Goal: Task Accomplishment & Management: Use online tool/utility

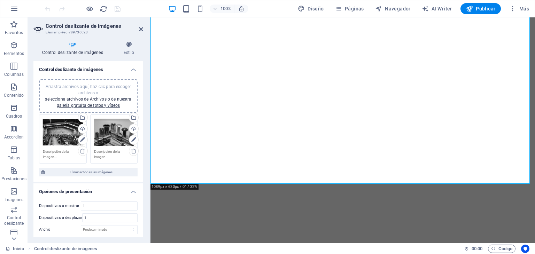
click at [142, 28] on icon at bounding box center [141, 29] width 4 height 6
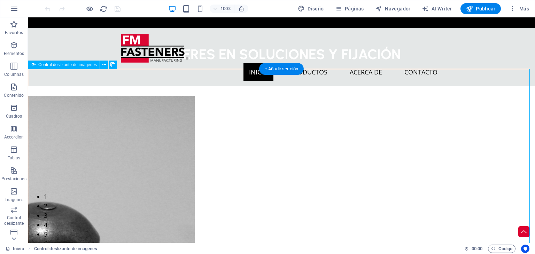
select select "px"
select select "ms"
select select "s"
select select "progressive"
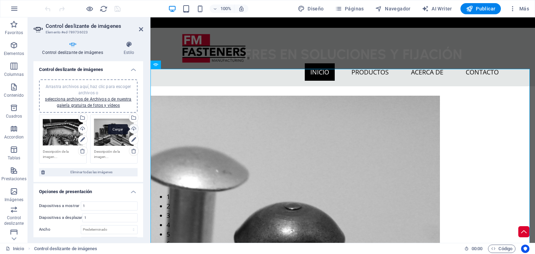
click at [132, 129] on div "Cargar" at bounding box center [133, 129] width 10 height 10
click at [135, 127] on div "Cargar" at bounding box center [133, 129] width 10 height 10
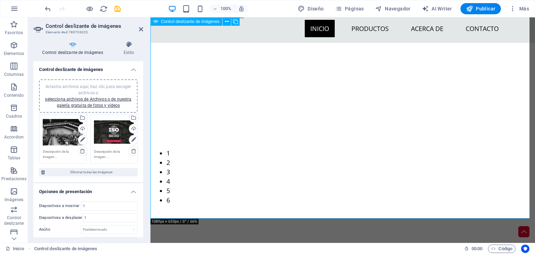
scroll to position [35, 0]
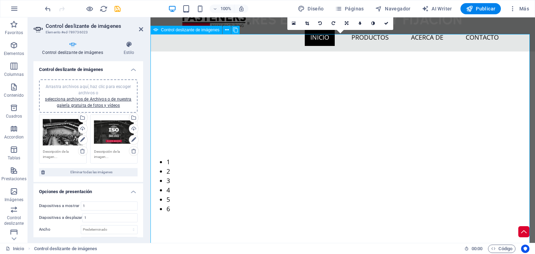
click at [306, 23] on icon at bounding box center [307, 23] width 4 height 4
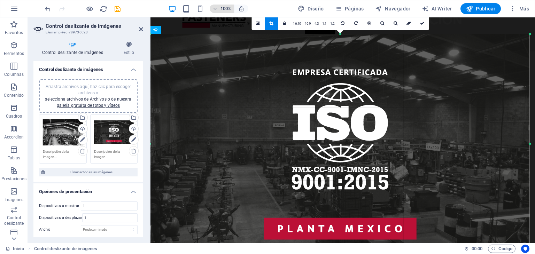
click at [216, 10] on icon "button" at bounding box center [215, 9] width 5 height 5
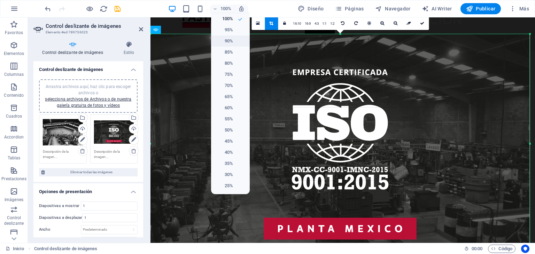
click at [230, 39] on h6 "90%" at bounding box center [224, 41] width 18 height 8
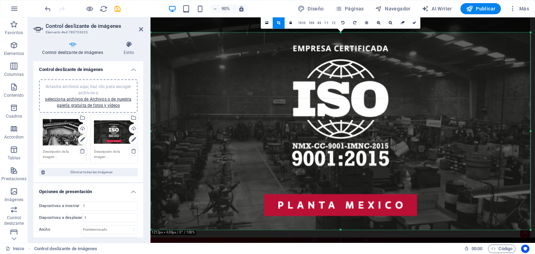
drag, startPoint x: 346, startPoint y: 113, endPoint x: 344, endPoint y: 89, distance: 24.1
click at [344, 89] on div at bounding box center [341, 120] width 380 height 220
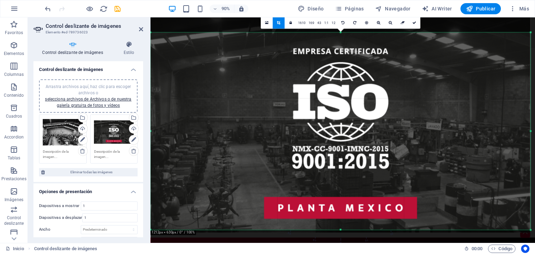
click at [409, 53] on div at bounding box center [341, 123] width 380 height 220
click at [413, 21] on icon at bounding box center [415, 23] width 4 height 4
type input "566"
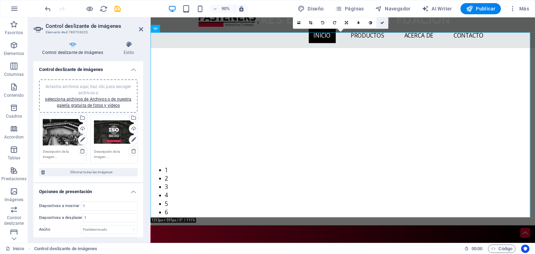
click at [382, 23] on icon at bounding box center [383, 23] width 4 height 4
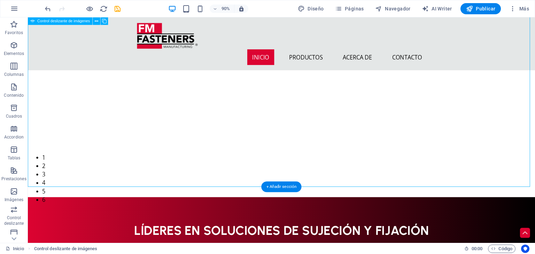
scroll to position [70, 0]
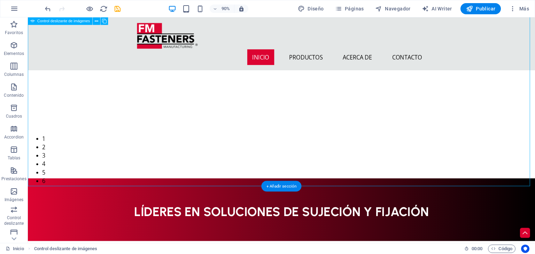
select select "px"
select select "ms"
select select "s"
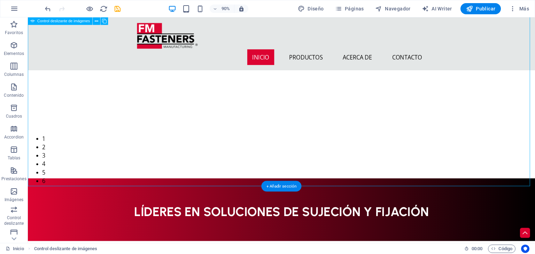
select select "progressive"
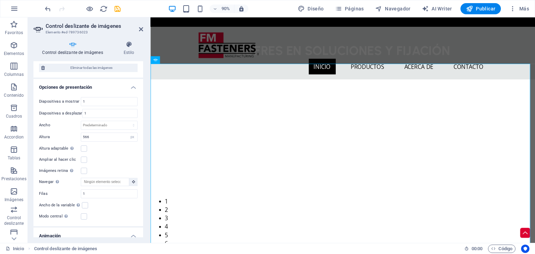
scroll to position [139, 0]
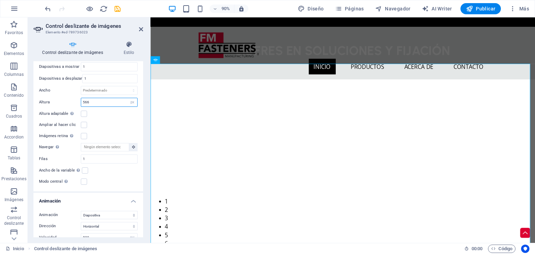
click at [96, 104] on input "566" at bounding box center [109, 102] width 56 height 8
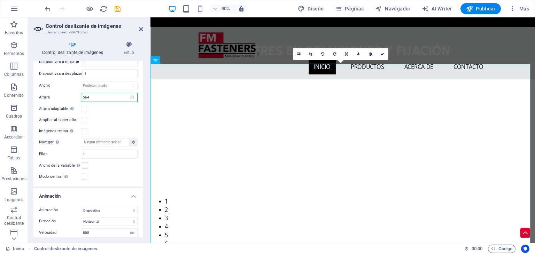
scroll to position [105, 0]
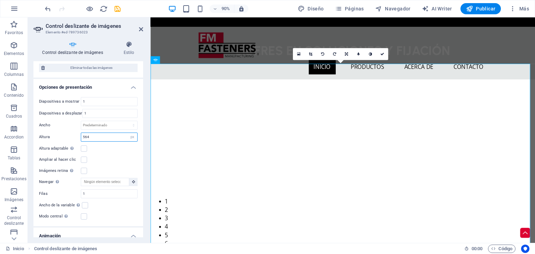
click at [100, 138] on input "564" at bounding box center [109, 137] width 56 height 8
type input "230"
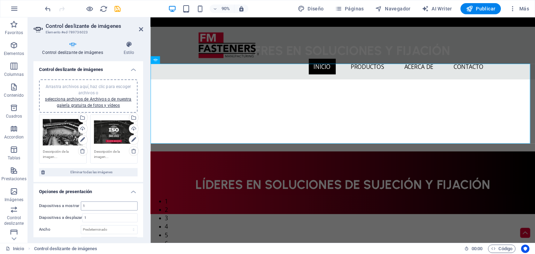
scroll to position [0, 0]
click at [112, 125] on div "Arrastra archivos aquí, haz clic para escoger archivos o selecciona archivos de…" at bounding box center [114, 133] width 40 height 28
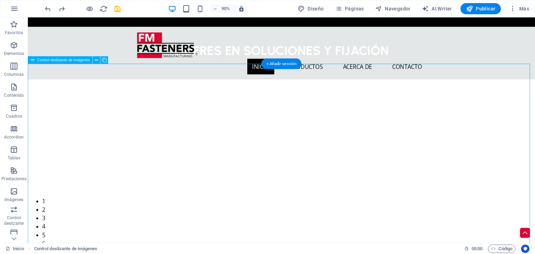
select select "px"
select select "ms"
select select "s"
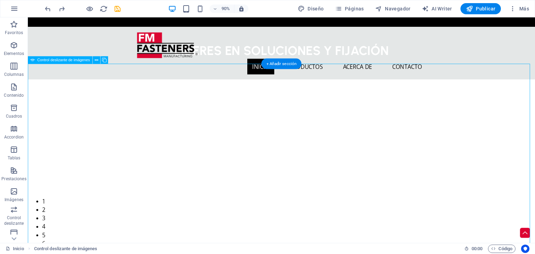
select select "progressive"
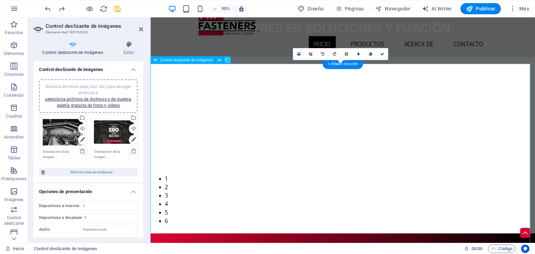
scroll to position [35, 0]
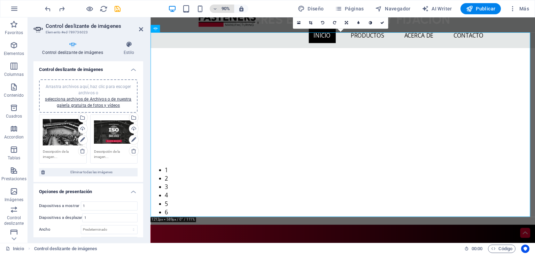
click at [216, 5] on span "90%" at bounding box center [222, 9] width 19 height 8
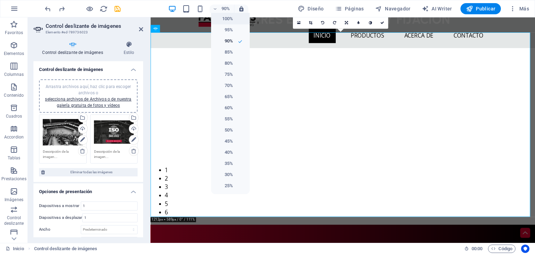
click at [234, 22] on li "100%" at bounding box center [230, 18] width 39 height 11
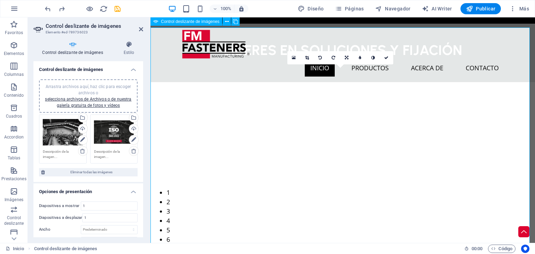
scroll to position [0, 0]
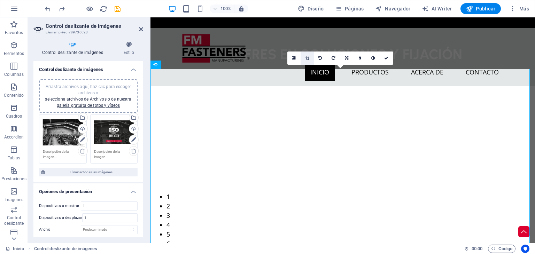
click at [305, 54] on link at bounding box center [307, 58] width 13 height 13
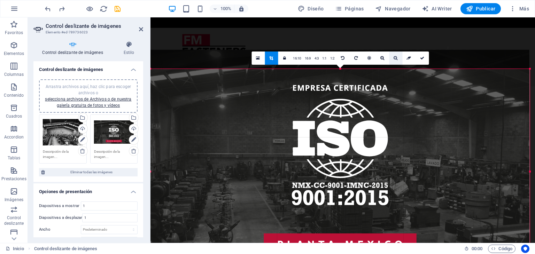
click at [393, 60] on link at bounding box center [395, 58] width 13 height 13
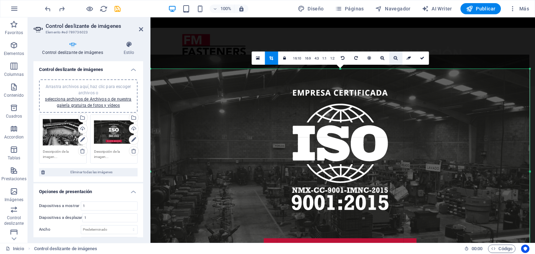
click at [393, 60] on link at bounding box center [395, 58] width 13 height 13
click at [423, 58] on icon at bounding box center [422, 58] width 4 height 4
type input "589"
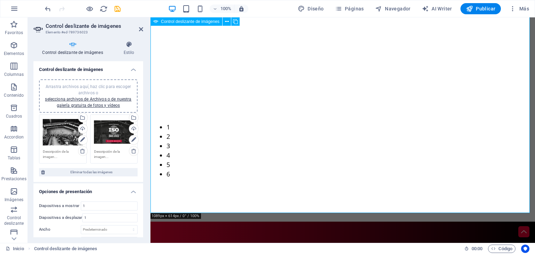
scroll to position [35, 0]
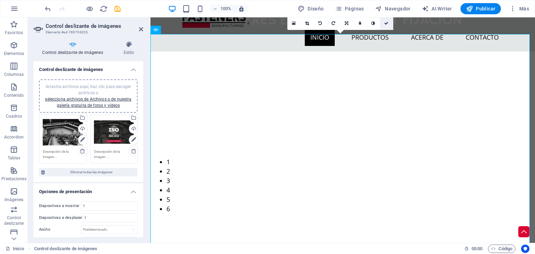
click at [388, 20] on link at bounding box center [386, 23] width 13 height 13
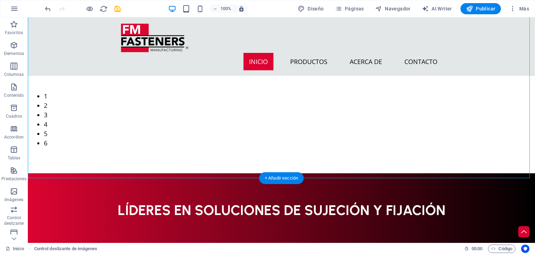
scroll to position [105, 0]
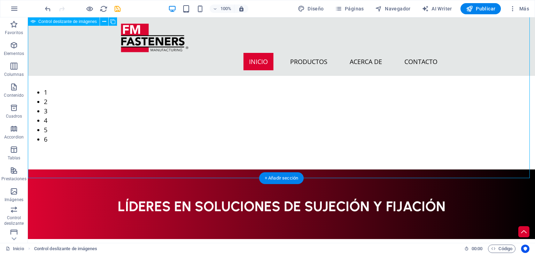
select select "px"
select select "ms"
select select "s"
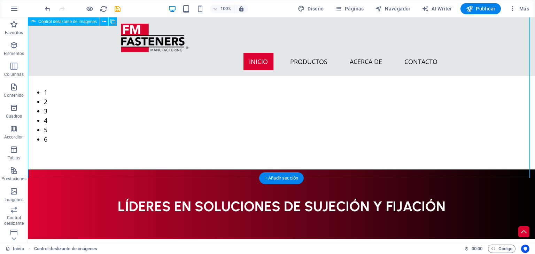
select select "progressive"
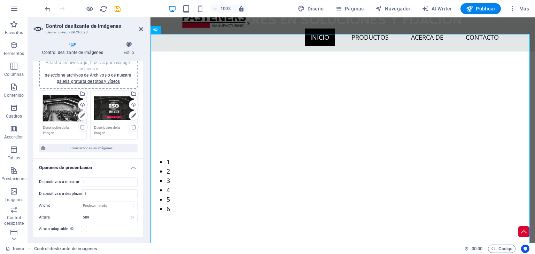
scroll to position [35, 0]
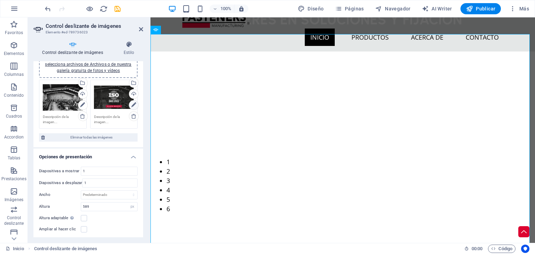
click at [132, 106] on icon at bounding box center [133, 105] width 5 height 8
click at [133, 105] on icon at bounding box center [133, 105] width 5 height 8
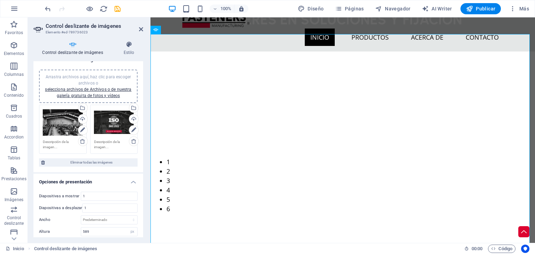
scroll to position [0, 0]
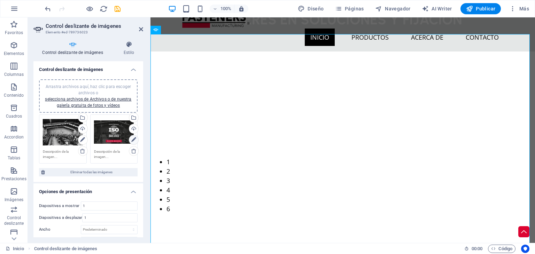
click at [133, 138] on icon at bounding box center [133, 140] width 5 height 8
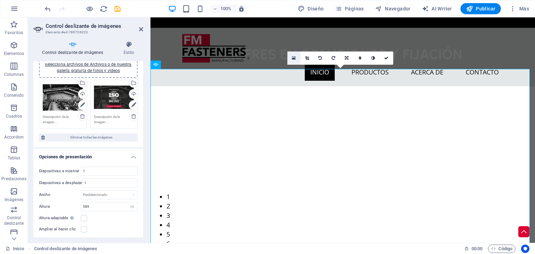
click at [290, 59] on link at bounding box center [294, 58] width 13 height 13
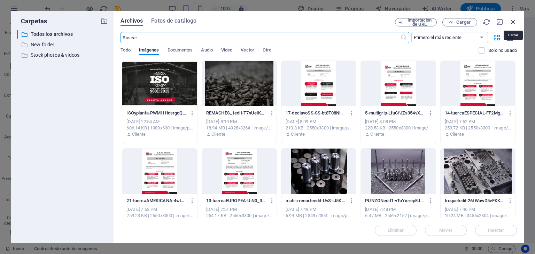
click at [514, 18] on icon "button" at bounding box center [514, 22] width 8 height 8
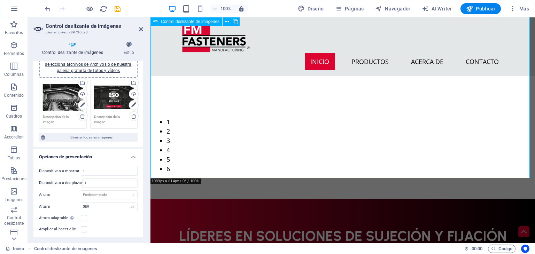
scroll to position [35, 0]
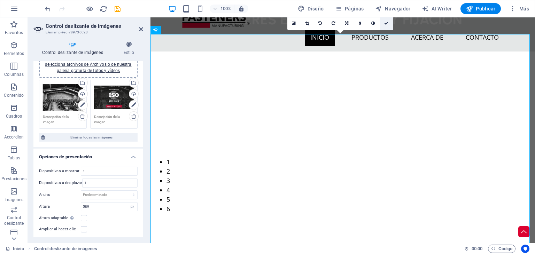
click at [388, 23] on icon at bounding box center [386, 23] width 4 height 4
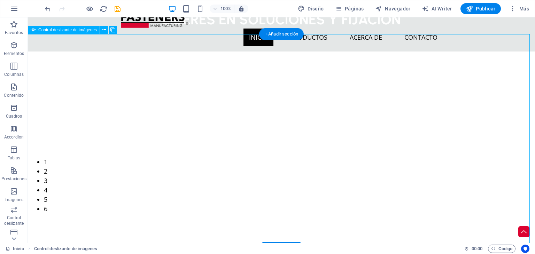
click at [28, 59] on button "button" at bounding box center [28, 59] width 0 height 0
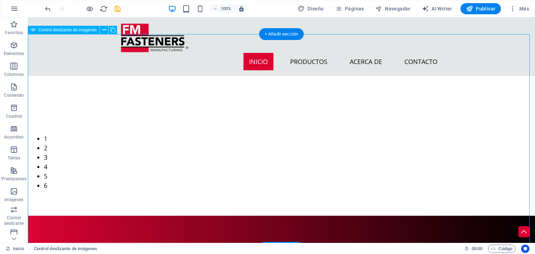
scroll to position [70, 0]
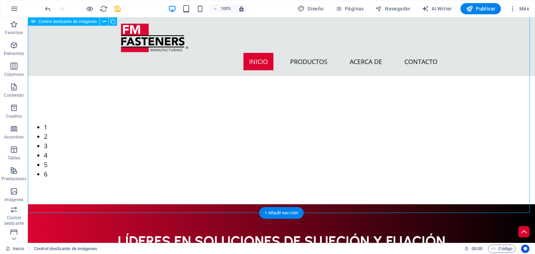
select select "px"
select select "ms"
select select "s"
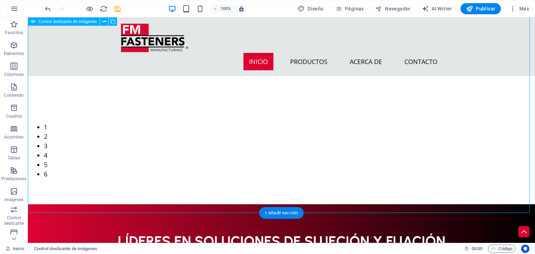
select select "progressive"
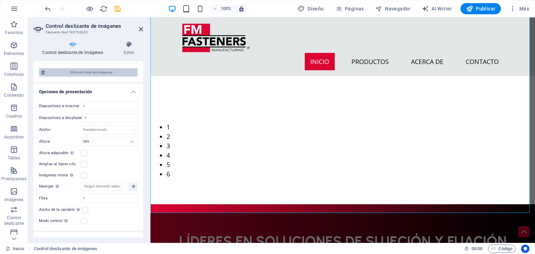
scroll to position [105, 0]
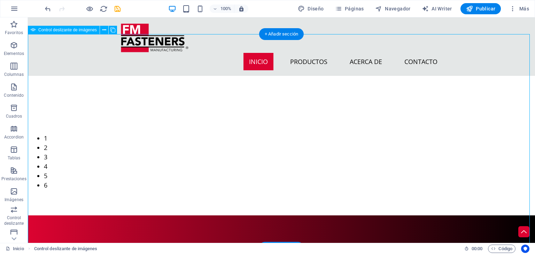
scroll to position [70, 0]
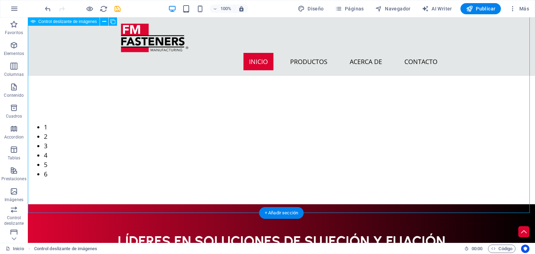
select select "px"
select select "ms"
select select "s"
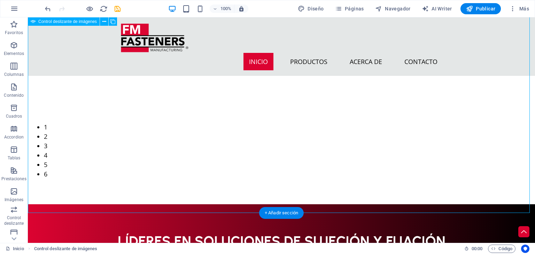
select select "progressive"
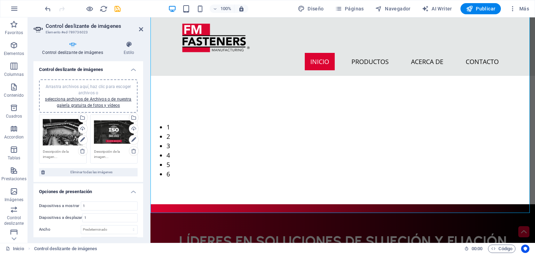
click at [89, 96] on div "Arrastra archivos aquí, haz clic para escoger archivos o selecciona archivos de…" at bounding box center [88, 96] width 90 height 25
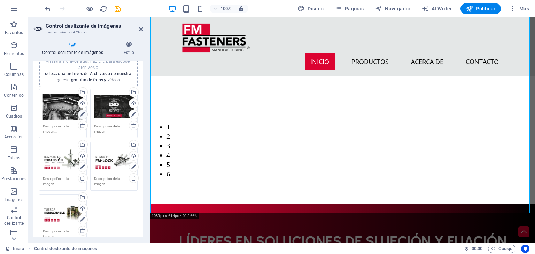
scroll to position [35, 0]
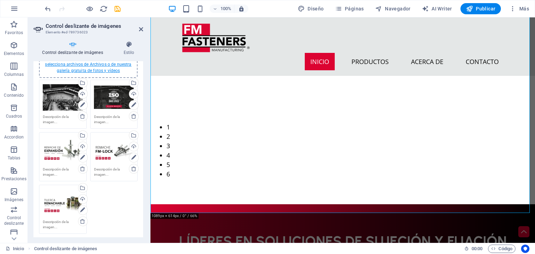
click at [103, 68] on link "selecciona archivos de Archivos o de nuestra galería gratuita de fotos y vídeos" at bounding box center [88, 67] width 86 height 11
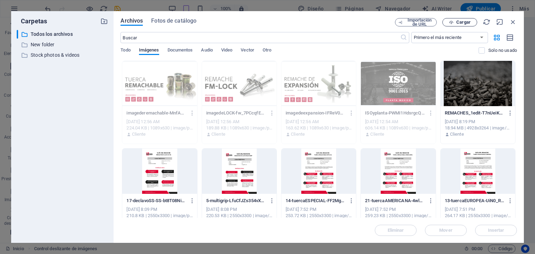
click at [462, 23] on span "Cargar" at bounding box center [464, 22] width 14 height 4
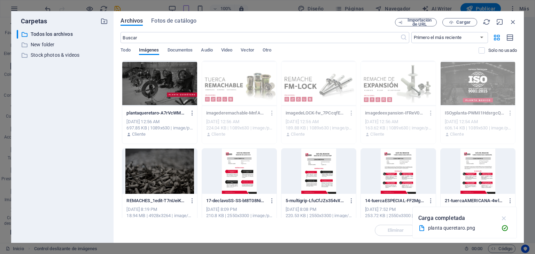
click at [504, 217] on icon "button" at bounding box center [505, 219] width 8 height 8
click at [159, 77] on div at bounding box center [159, 83] width 75 height 45
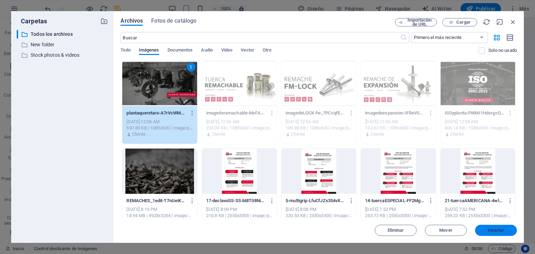
click at [493, 226] on button "Insertar" at bounding box center [496, 230] width 42 height 11
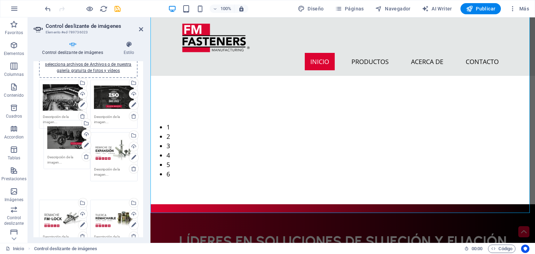
drag, startPoint x: 107, startPoint y: 211, endPoint x: 61, endPoint y: 146, distance: 79.5
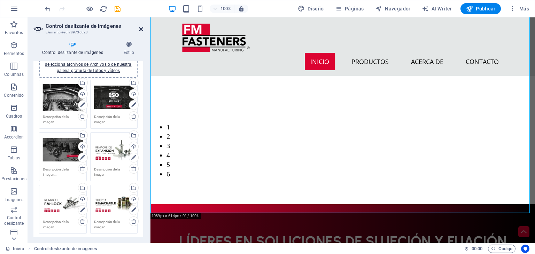
click at [139, 27] on icon at bounding box center [141, 29] width 4 height 6
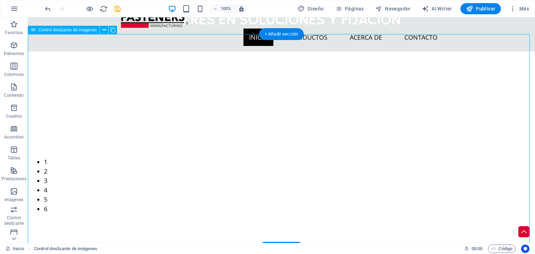
select select "px"
select select "ms"
select select "s"
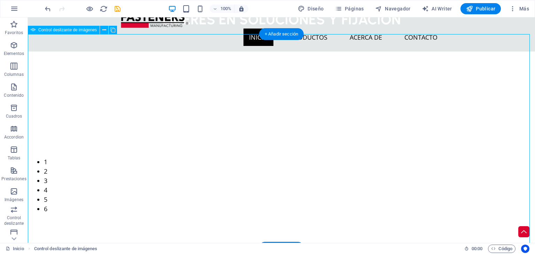
select select "progressive"
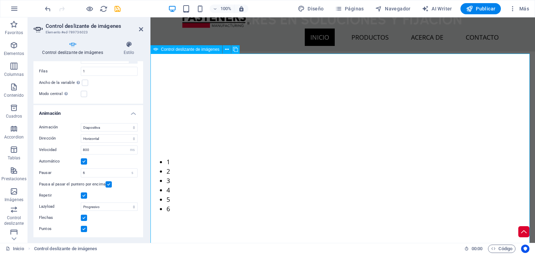
scroll to position [0, 0]
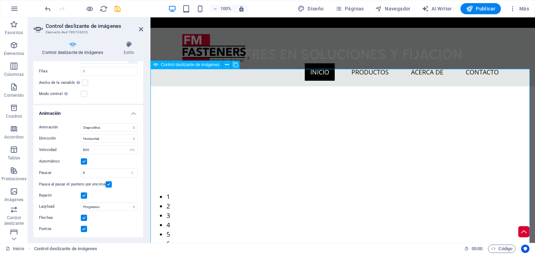
click at [367, 119] on div "1 2 3 4 5 6" at bounding box center [343, 188] width 385 height 205
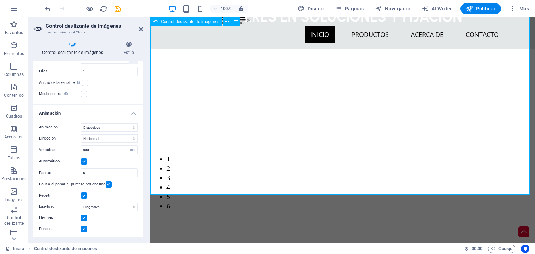
scroll to position [35, 0]
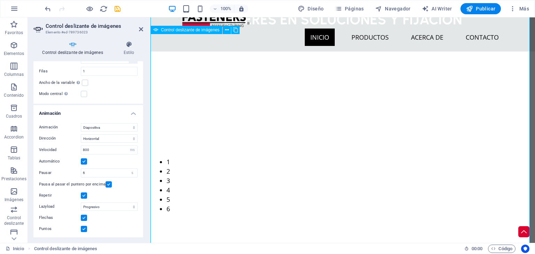
click at [314, 97] on div "1 2 3 4 5 6" at bounding box center [343, 154] width 385 height 205
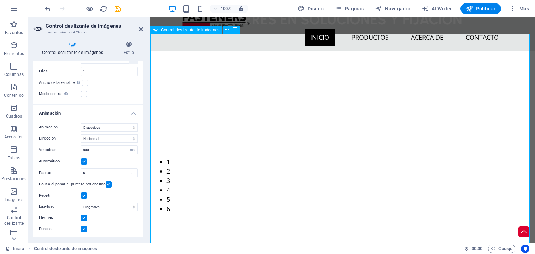
scroll to position [0, 0]
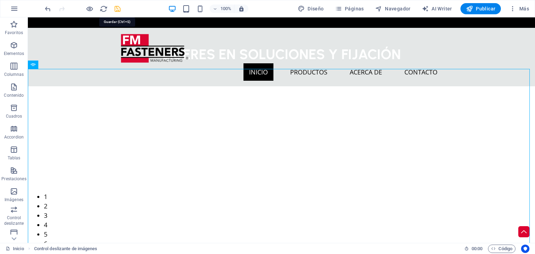
click at [116, 6] on icon "save" at bounding box center [118, 9] width 8 height 8
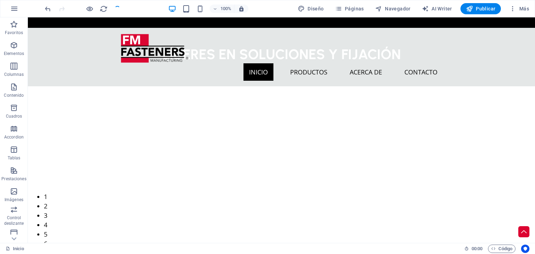
click at [117, 8] on div at bounding box center [83, 8] width 78 height 11
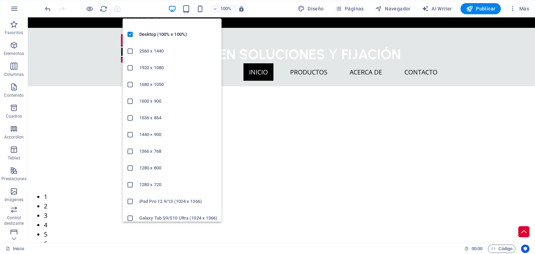
scroll to position [14, 0]
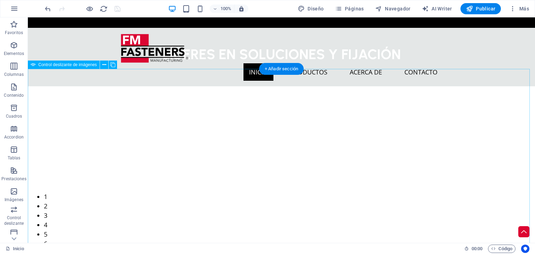
click at [285, 141] on div "1 2 3 4 5 6" at bounding box center [282, 188] width 508 height 205
select select "px"
select select "ms"
select select "s"
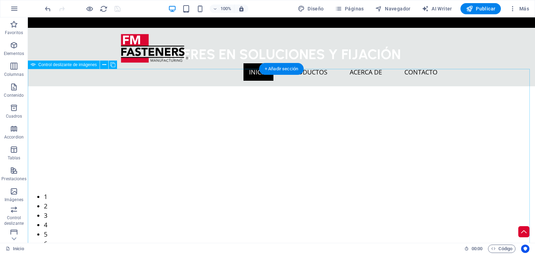
select select "progressive"
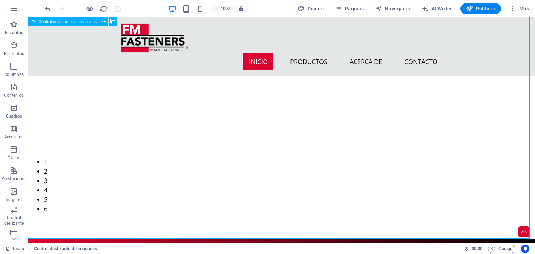
scroll to position [35, 0]
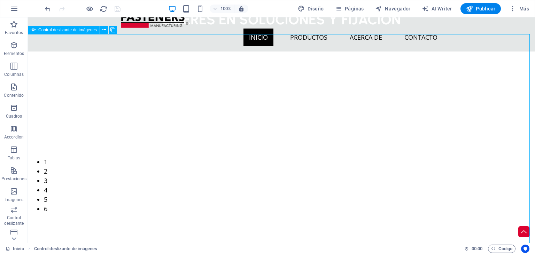
click at [30, 141] on div "1 2 3 4 5 6" at bounding box center [282, 154] width 508 height 205
click at [28, 59] on button "button" at bounding box center [28, 59] width 0 height 0
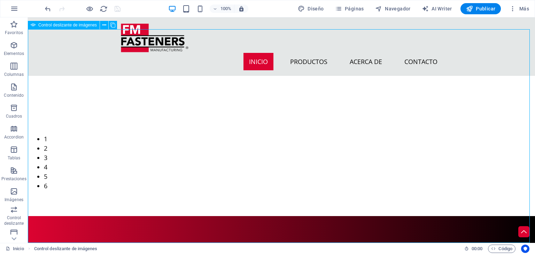
scroll to position [70, 0]
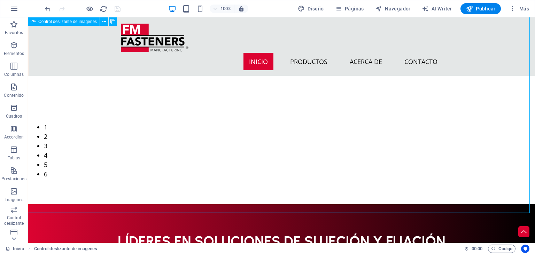
click at [28, 6] on button "button" at bounding box center [28, 6] width 0 height 0
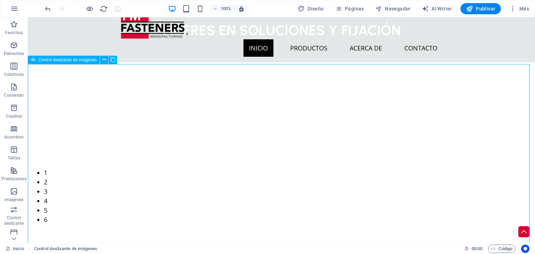
scroll to position [35, 0]
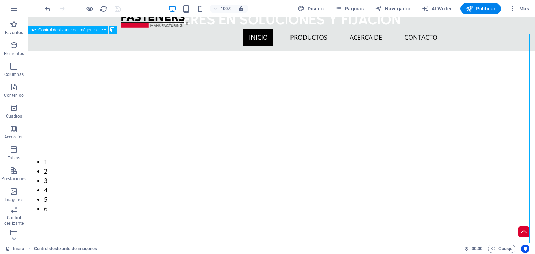
click at [28, 59] on button "button" at bounding box center [28, 59] width 0 height 0
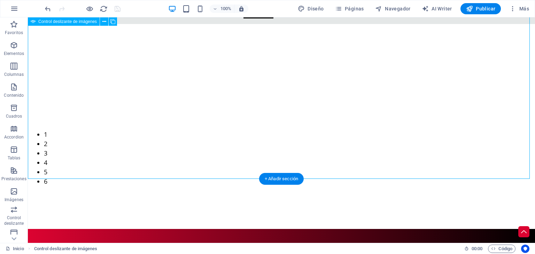
scroll to position [0, 0]
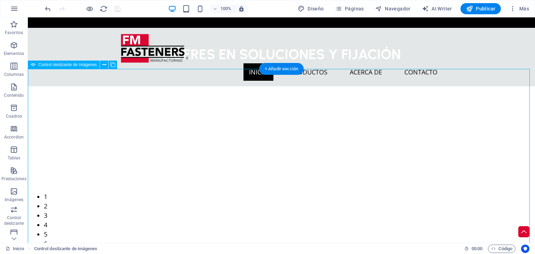
select select "px"
select select "ms"
select select "s"
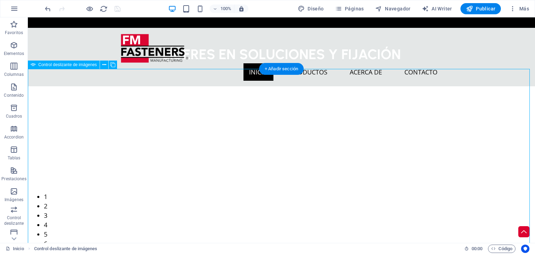
select select "progressive"
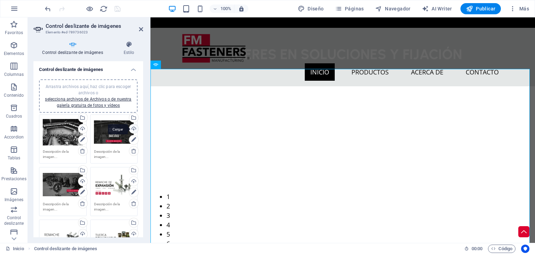
click at [132, 125] on div "Cargar" at bounding box center [133, 129] width 10 height 10
drag, startPoint x: 114, startPoint y: 13, endPoint x: 142, endPoint y: 30, distance: 32.9
click at [142, 30] on icon at bounding box center [141, 29] width 4 height 6
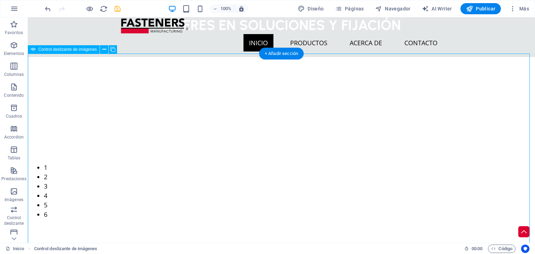
scroll to position [70, 0]
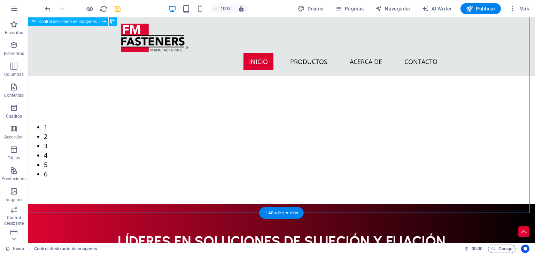
click at [28, 6] on button "button" at bounding box center [28, 6] width 0 height 0
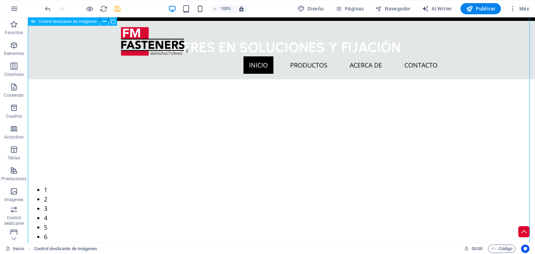
scroll to position [0, 0]
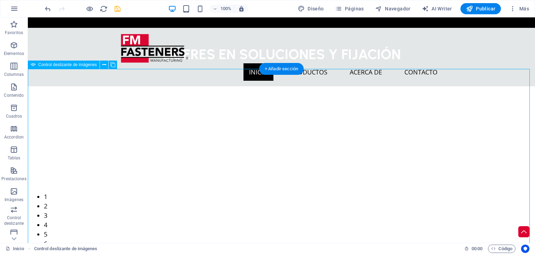
click at [172, 109] on div "1 2 3 4 5 6" at bounding box center [282, 188] width 508 height 205
select select "px"
select select "ms"
select select "s"
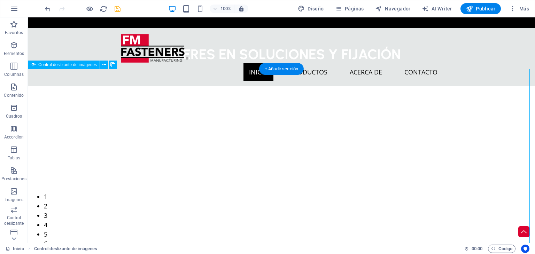
select select "progressive"
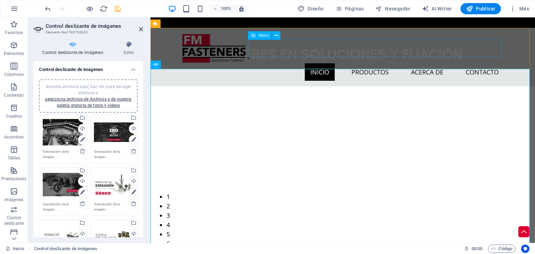
click at [395, 63] on nav "Inicio Productos Acerca de Contacto" at bounding box center [342, 71] width 323 height 17
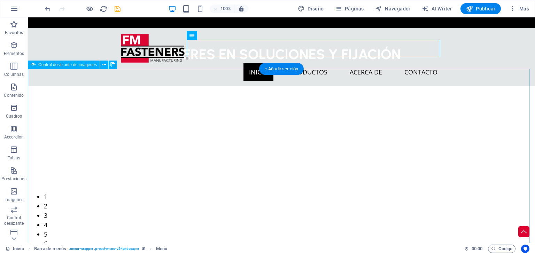
click at [228, 101] on div "1 2 3 4 5 6" at bounding box center [282, 188] width 508 height 205
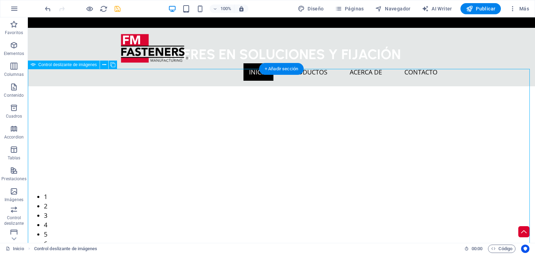
click at [228, 101] on div "1 2 3 4 5 6" at bounding box center [282, 188] width 508 height 205
select select "px"
select select "ms"
select select "s"
select select "progressive"
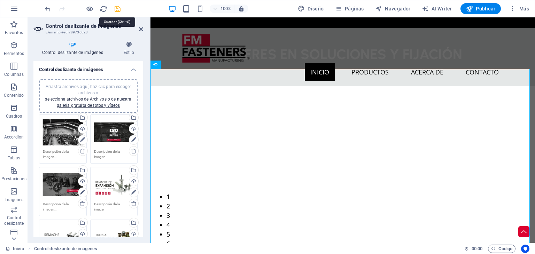
click at [125, 13] on div "100% Diseño Páginas Navegador AI Writer Publicar Más" at bounding box center [288, 8] width 489 height 11
click at [117, 5] on icon "save" at bounding box center [118, 9] width 8 height 8
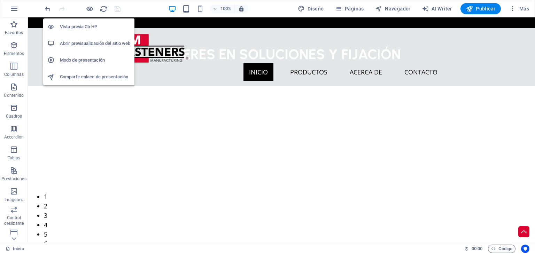
click at [94, 38] on li "Abrir previsualización del sitio web" at bounding box center [88, 43] width 91 height 17
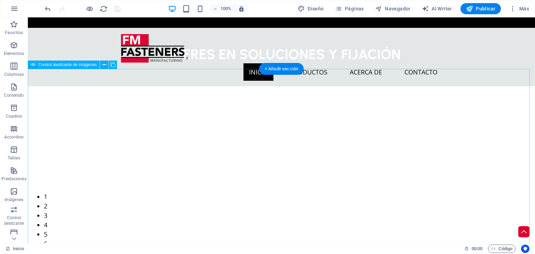
click at [86, 107] on div "1 2 3 4 5 6" at bounding box center [282, 188] width 508 height 205
select select "px"
select select "ms"
select select "s"
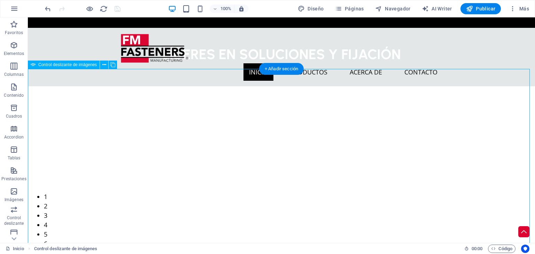
select select "progressive"
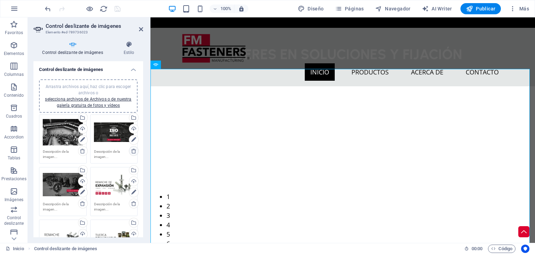
click at [131, 150] on icon at bounding box center [134, 151] width 6 height 6
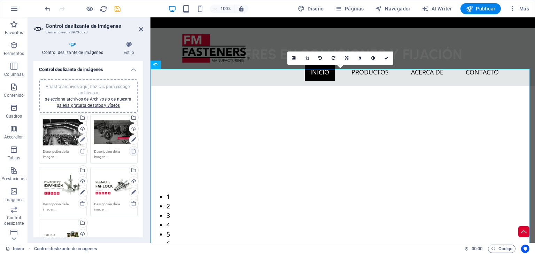
click at [132, 151] on icon at bounding box center [134, 151] width 6 height 6
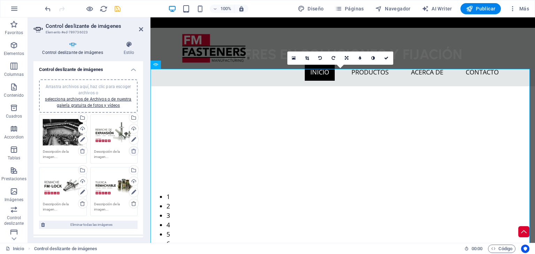
click at [132, 151] on icon at bounding box center [134, 151] width 6 height 6
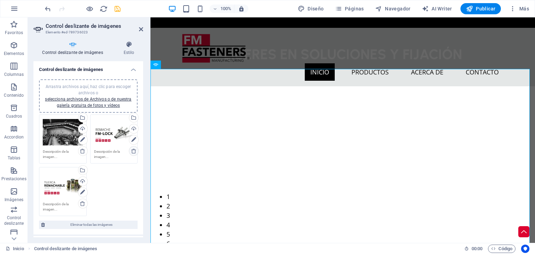
click at [132, 151] on icon at bounding box center [134, 151] width 6 height 6
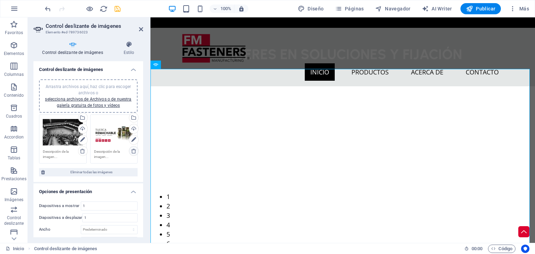
click at [132, 151] on icon at bounding box center [134, 151] width 6 height 6
click at [104, 92] on div "Arrastra archivos aquí, haz clic para escoger archivos o selecciona archivos de…" at bounding box center [88, 96] width 90 height 25
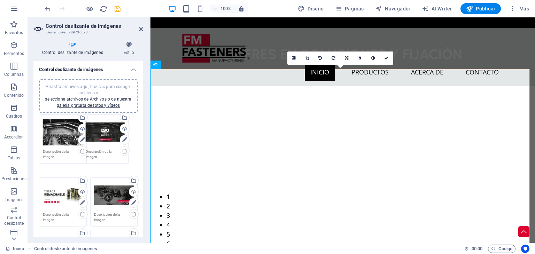
drag, startPoint x: 109, startPoint y: 184, endPoint x: 101, endPoint y: 131, distance: 53.2
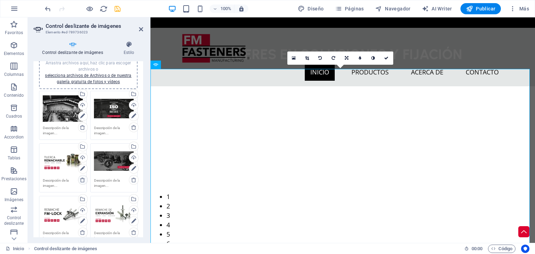
scroll to position [35, 0]
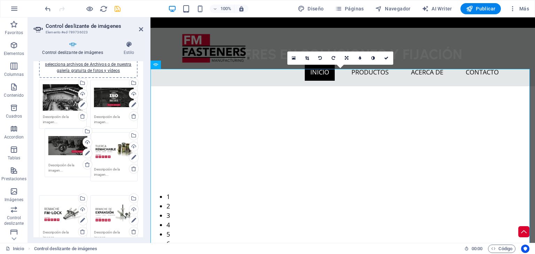
drag, startPoint x: 102, startPoint y: 148, endPoint x: 53, endPoint y: 144, distance: 49.4
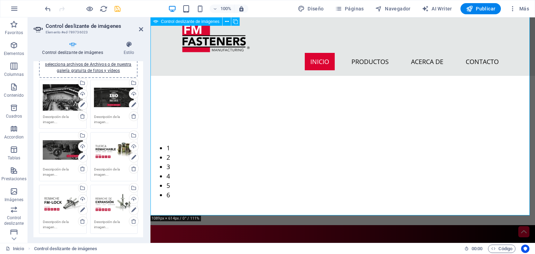
scroll to position [0, 0]
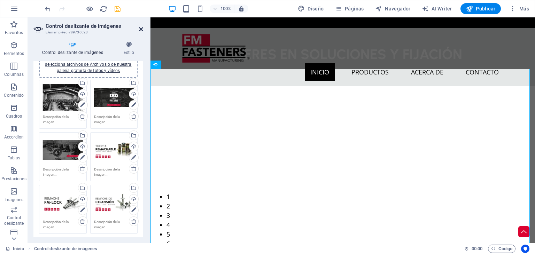
click at [141, 28] on icon at bounding box center [141, 29] width 4 height 6
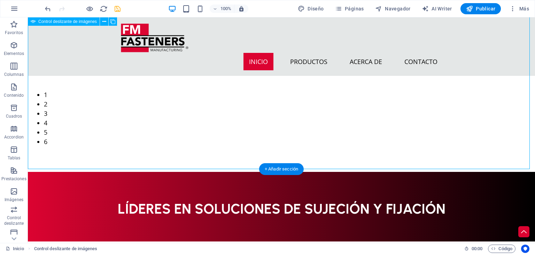
scroll to position [70, 0]
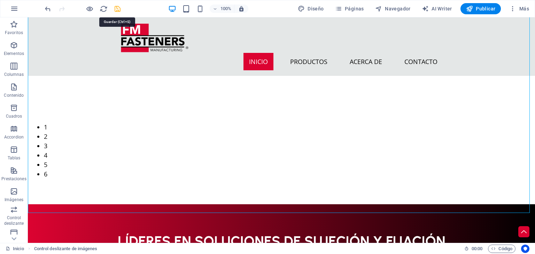
click at [119, 7] on icon "save" at bounding box center [118, 9] width 8 height 8
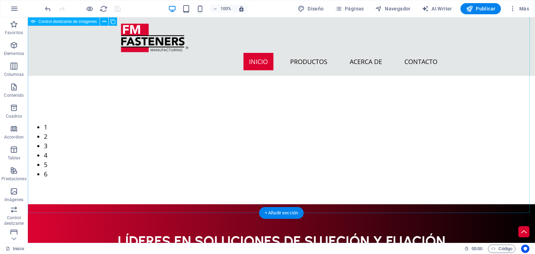
click at [166, 148] on div "1 2 3 4 5 6" at bounding box center [282, 81] width 508 height 246
select select "px"
select select "ms"
select select "s"
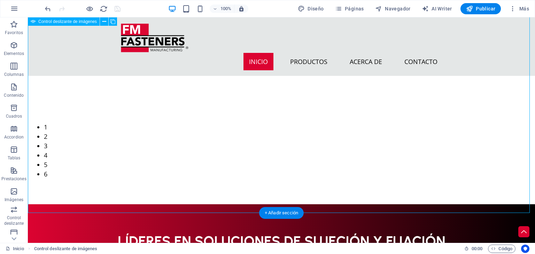
select select "progressive"
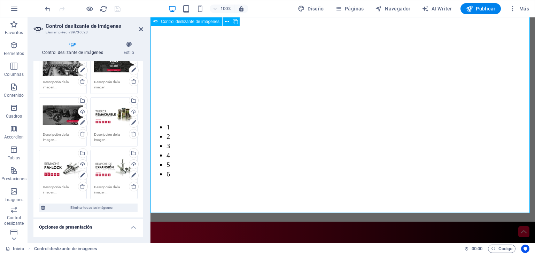
scroll to position [0, 0]
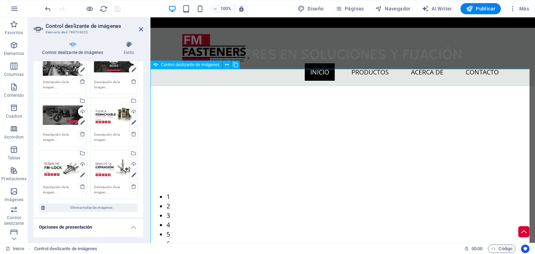
click at [242, 150] on div "1 2 3 4 5 6" at bounding box center [343, 188] width 385 height 205
click at [112, 76] on div "Arrastra archivos aquí, haz clic para escoger archivos o selecciona archivos de…" at bounding box center [114, 63] width 40 height 28
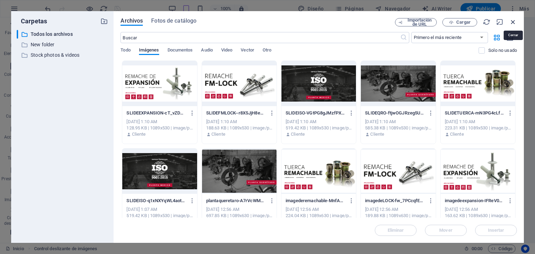
click at [515, 21] on icon "button" at bounding box center [514, 22] width 8 height 8
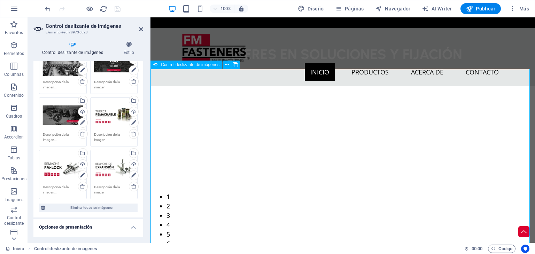
click at [222, 136] on div "1 2 3 4 5 6 1 2 3 4 5 6 1 2 3 4 5 6 7 8 9 10 11 12 13 14 15 16 17 1 2 3 4 5 6 7…" at bounding box center [343, 188] width 385 height 205
click at [142, 26] on icon at bounding box center [141, 29] width 4 height 6
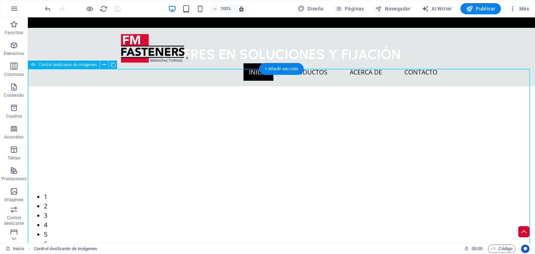
click at [162, 126] on div "1 2 3 4 5 6 1 2 3 4 5 6 1 2 3 4 5 6 7 8 9 10 11 12 13 14 15 16 17 1 2 3 4 5 6 7…" at bounding box center [282, 188] width 508 height 205
select select "px"
select select "ms"
select select "s"
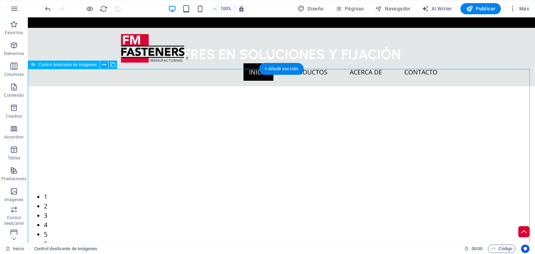
select select "progressive"
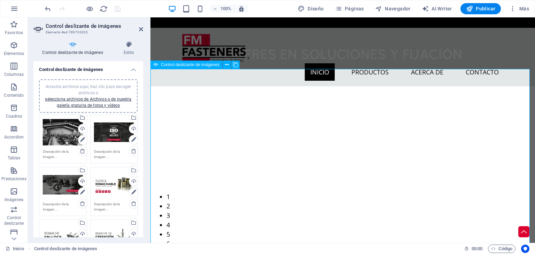
click at [212, 135] on div "1 2 3 4 5 6 1 2 3 4 5 6 1 2 3 4 5 6 7 8 9 10 11 12 13 14 15 16 17 1 2 3 4 5 6 7…" at bounding box center [343, 188] width 385 height 205
click at [112, 130] on div "Arrastra archivos aquí, haz clic para escoger archivos o selecciona archivos de…" at bounding box center [114, 133] width 40 height 28
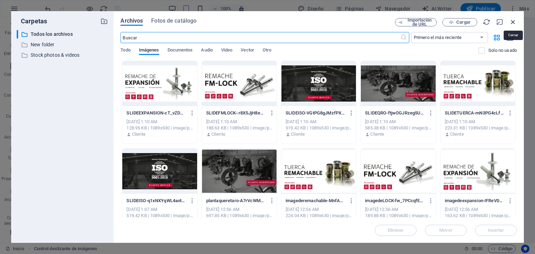
click at [513, 21] on icon "button" at bounding box center [514, 22] width 8 height 8
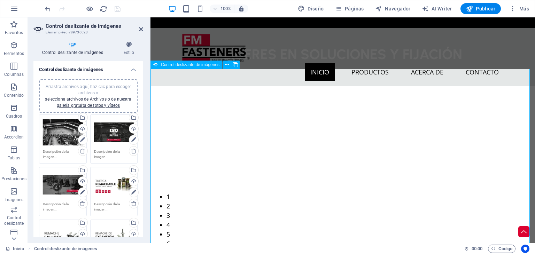
click at [266, 147] on div "1 2 3 4 5 6 7 8 9 10 11 12 13 14 1 2 3 4 5 6 7 8 9 10 1 2 3 4 5 6 1 2 3 4 5 6 1…" at bounding box center [343, 188] width 385 height 205
drag, startPoint x: 139, startPoint y: 28, endPoint x: 113, endPoint y: 16, distance: 29.0
click at [139, 28] on icon at bounding box center [141, 29] width 4 height 6
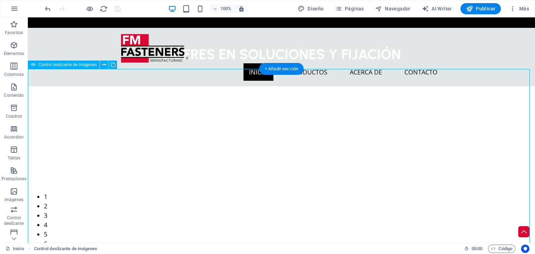
click at [336, 86] on div "1 2 3 4 5 6 7 8 9 10 11 12 13 14 1 2 3 4 5 6 7 8 9 10 1 2 3 4 5 6 1 2 3 4 5 6 1…" at bounding box center [282, 188] width 508 height 205
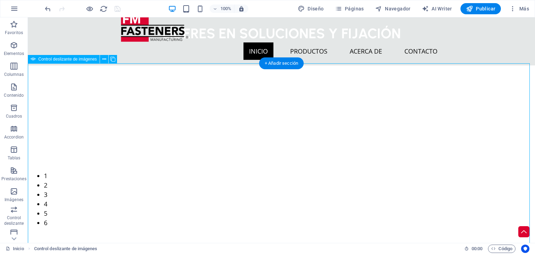
scroll to position [35, 0]
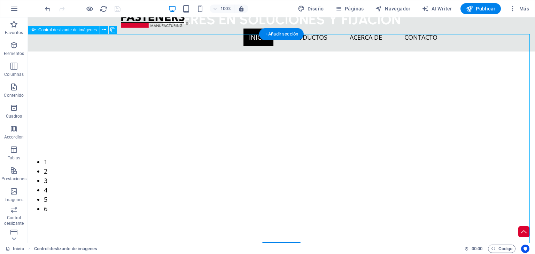
click at [224, 104] on div "1 2 3 4 5 6 7 8 9 10 11 12 13 14 1 2 3 4 5 6 7 8 9 10 1 2 3 4 5 6 1 2 3 4 5 6 1…" at bounding box center [282, 154] width 508 height 205
select select "px"
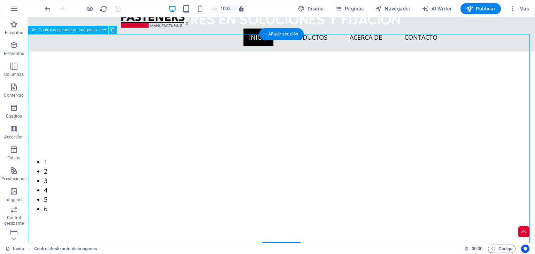
select select "ms"
select select "s"
select select "progressive"
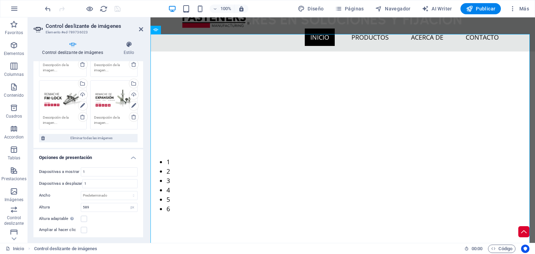
scroll to position [209, 0]
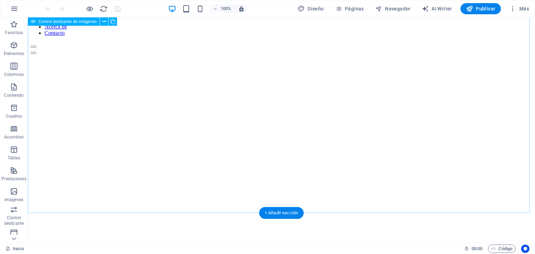
scroll to position [35, 0]
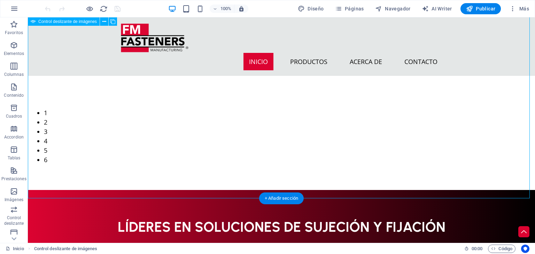
scroll to position [70, 0]
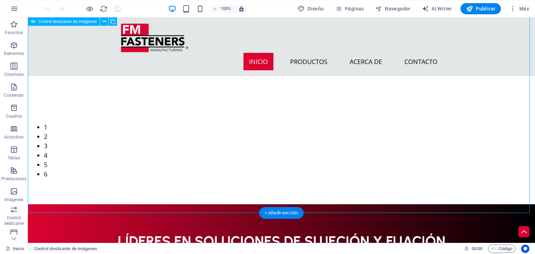
select select "px"
select select "ms"
select select "s"
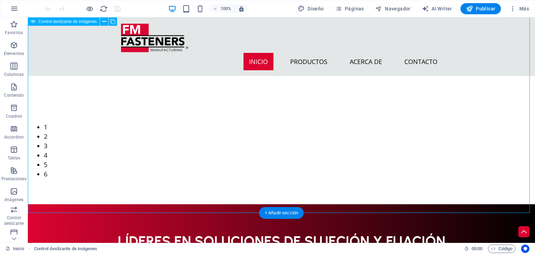
select select "progressive"
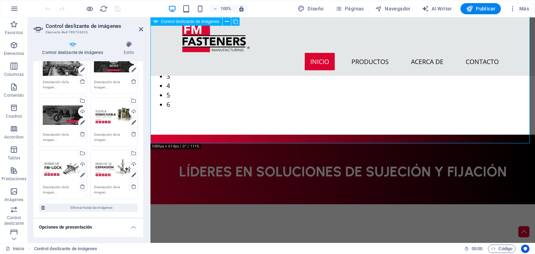
scroll to position [35, 0]
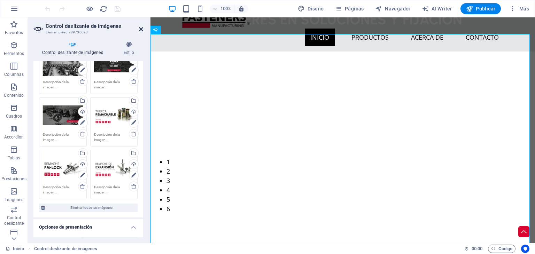
click at [143, 28] on icon at bounding box center [141, 29] width 4 height 6
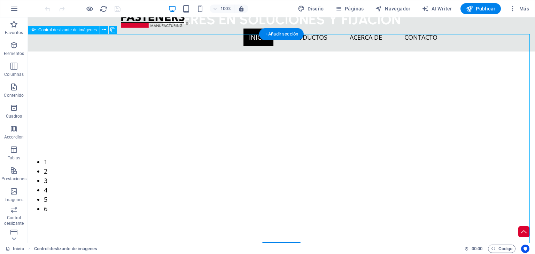
scroll to position [70, 0]
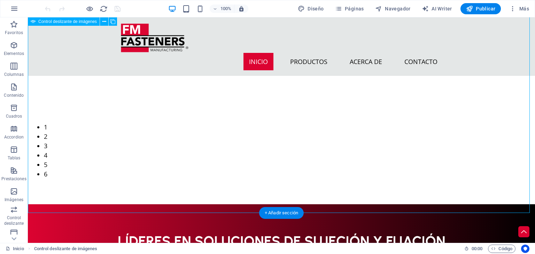
select select "px"
select select "ms"
select select "s"
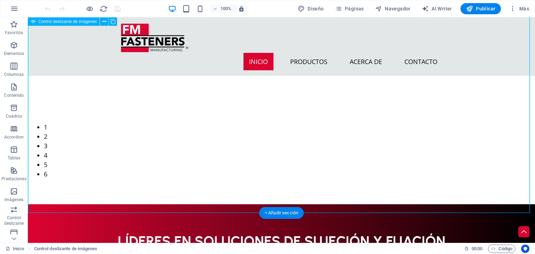
select select "progressive"
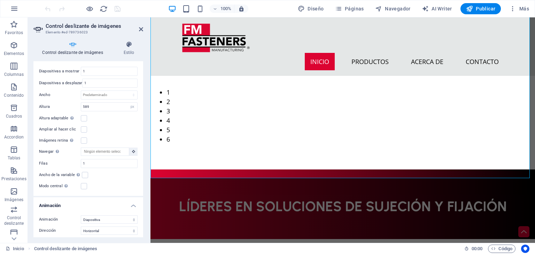
scroll to position [228, 0]
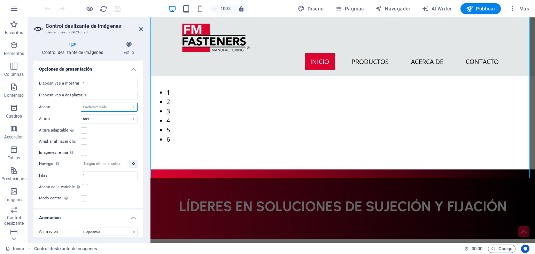
click at [106, 108] on select "Predeterminado px % rem em vw vh" at bounding box center [109, 107] width 56 height 8
click at [85, 130] on label at bounding box center [84, 131] width 6 height 6
click at [0, 0] on input "Altura adaptable Ajustar automáticamente el alto para controles deslizantes de …" at bounding box center [0, 0] width 0 height 0
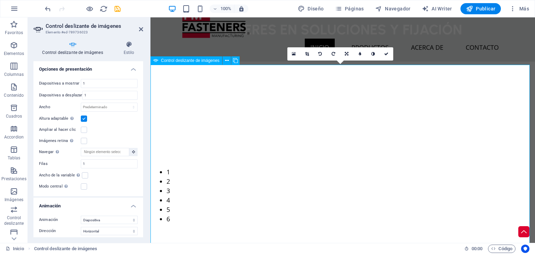
scroll to position [39, 0]
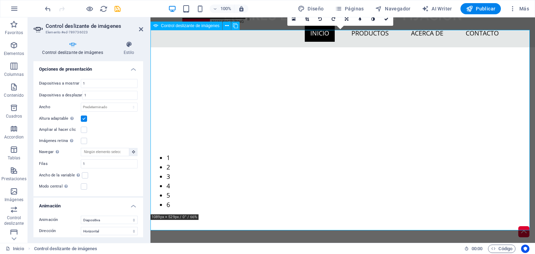
click at [151, 248] on button "button" at bounding box center [151, 248] width 0 height 0
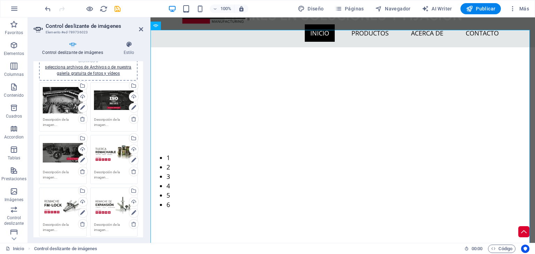
scroll to position [0, 0]
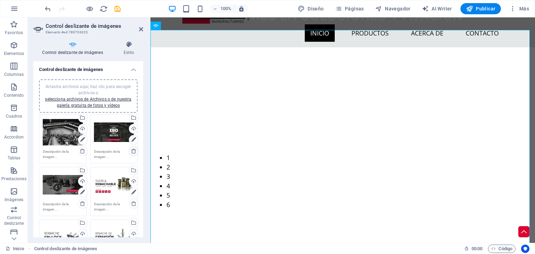
click at [133, 150] on icon at bounding box center [134, 151] width 6 height 6
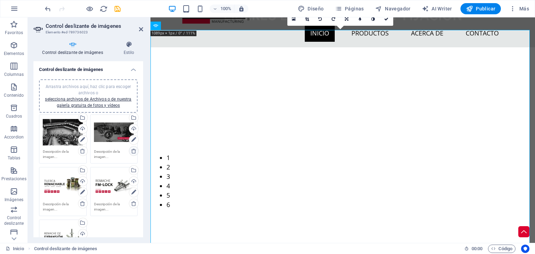
click at [133, 150] on icon at bounding box center [134, 151] width 6 height 6
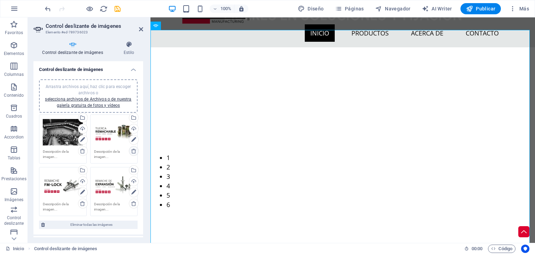
click at [133, 150] on icon at bounding box center [134, 151] width 6 height 6
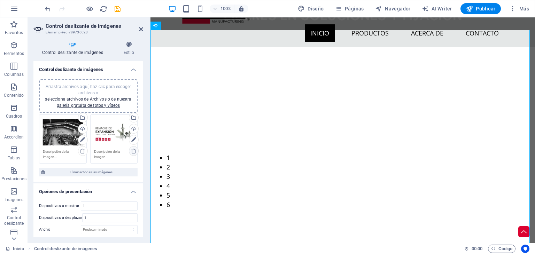
click at [133, 150] on icon at bounding box center [134, 151] width 6 height 6
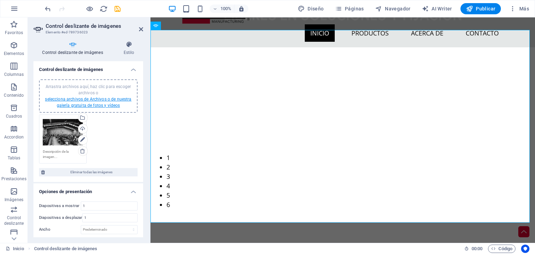
click at [106, 99] on link "selecciona archivos de Archivos o de nuestra galería gratuita de fotos y vídeos" at bounding box center [88, 102] width 86 height 11
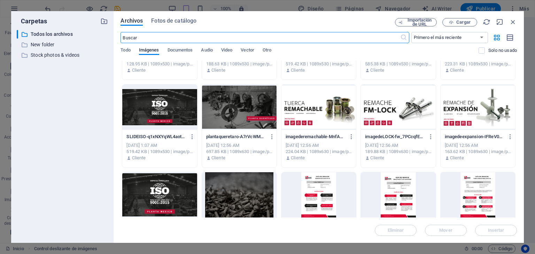
scroll to position [35, 0]
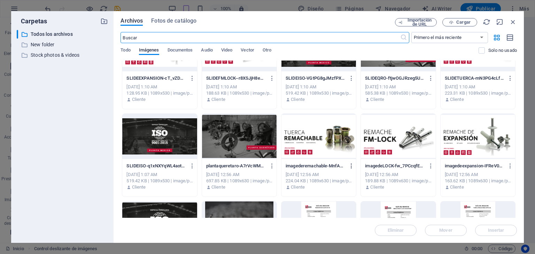
click at [353, 164] on icon "button" at bounding box center [352, 166] width 7 height 6
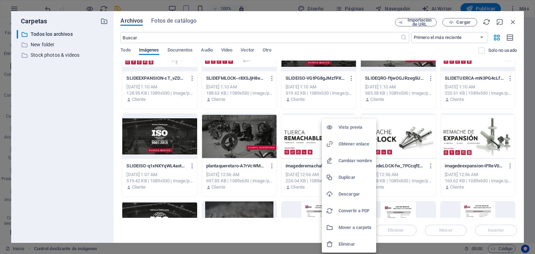
click at [353, 243] on h6 "Eliminar" at bounding box center [355, 245] width 33 height 8
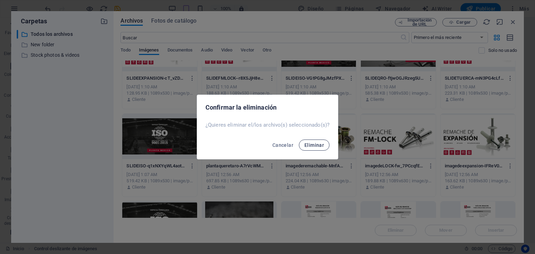
click at [316, 144] on span "Eliminar" at bounding box center [315, 146] width 20 height 6
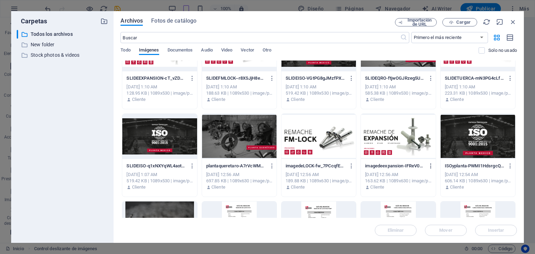
click at [430, 166] on icon "button" at bounding box center [431, 166] width 7 height 6
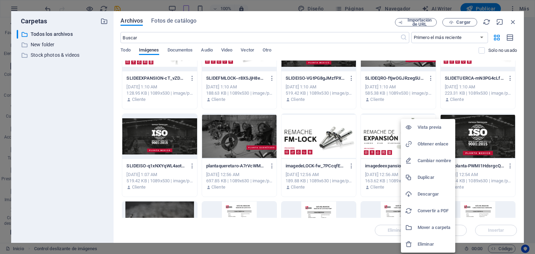
click at [415, 245] on div at bounding box center [411, 244] width 13 height 7
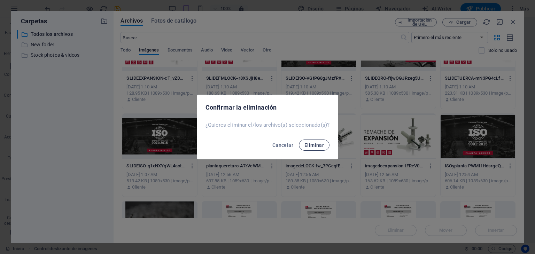
click at [321, 144] on span "Eliminar" at bounding box center [315, 146] width 20 height 6
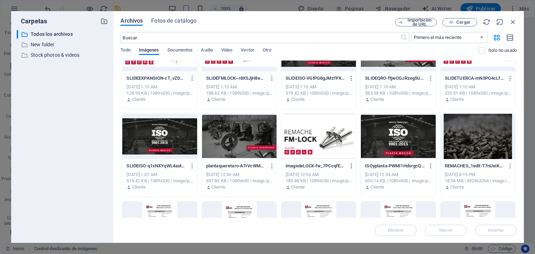
click at [350, 166] on icon "button" at bounding box center [352, 166] width 7 height 6
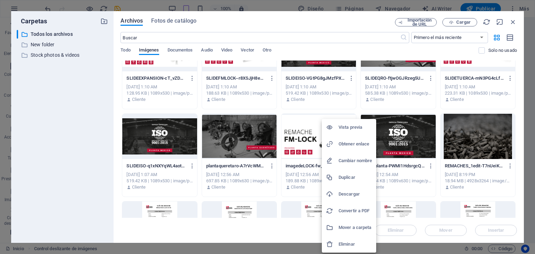
click at [349, 243] on h6 "Eliminar" at bounding box center [355, 245] width 33 height 8
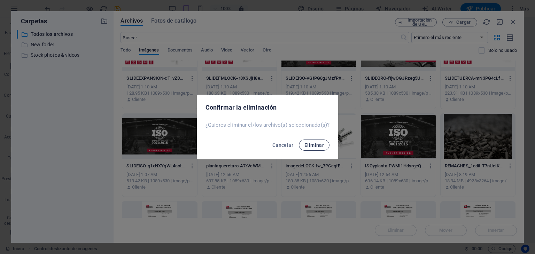
click at [314, 141] on button "Eliminar" at bounding box center [314, 145] width 31 height 11
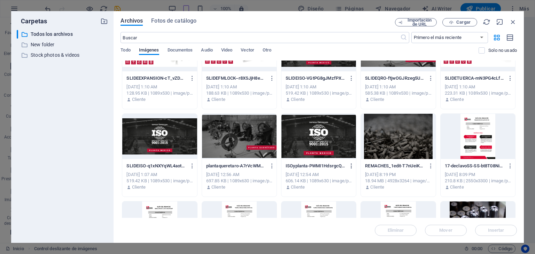
click at [350, 166] on icon "button" at bounding box center [352, 166] width 7 height 6
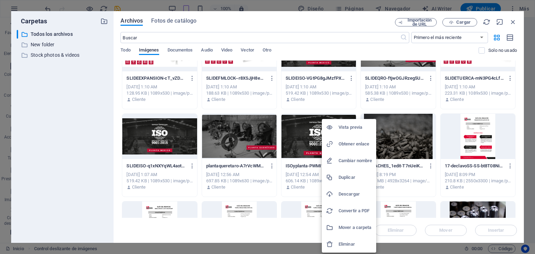
click at [341, 246] on h6 "Eliminar" at bounding box center [355, 245] width 33 height 8
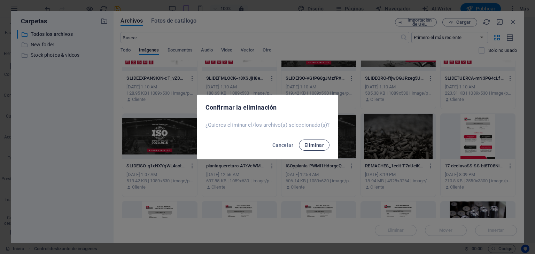
click at [314, 143] on span "Eliminar" at bounding box center [315, 146] width 20 height 6
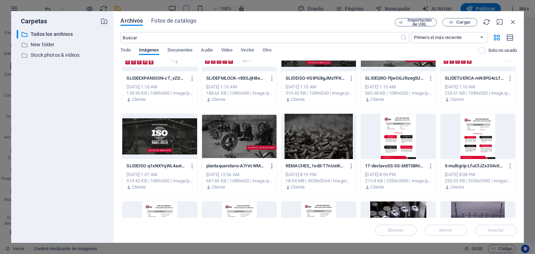
click at [273, 166] on icon "button" at bounding box center [272, 166] width 7 height 6
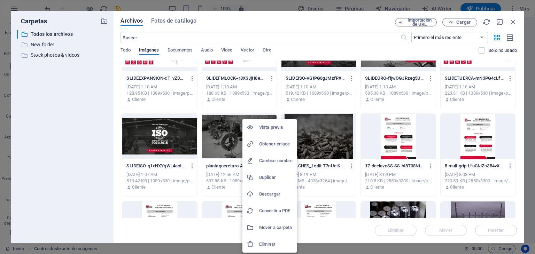
click at [259, 245] on h6 "Eliminar" at bounding box center [275, 245] width 33 height 8
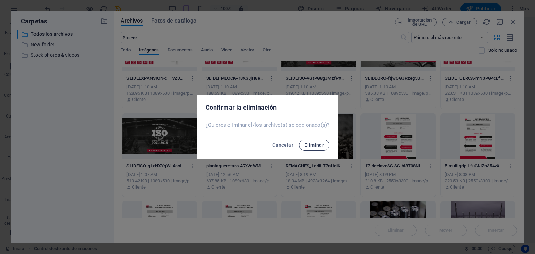
click at [318, 145] on span "Eliminar" at bounding box center [315, 146] width 20 height 6
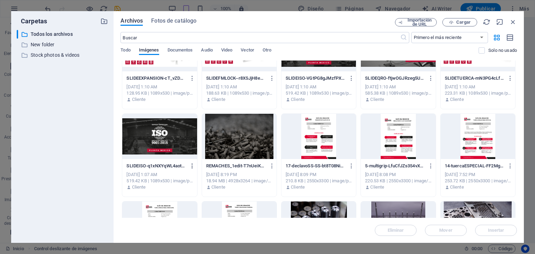
click at [191, 163] on icon "button" at bounding box center [192, 166] width 7 height 6
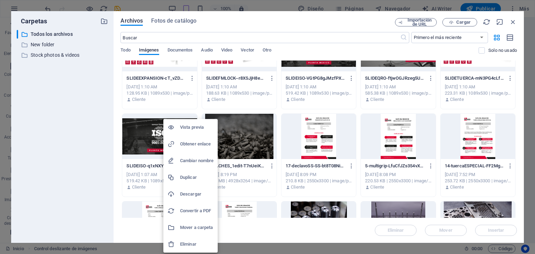
click at [194, 242] on h6 "Eliminar" at bounding box center [196, 245] width 33 height 8
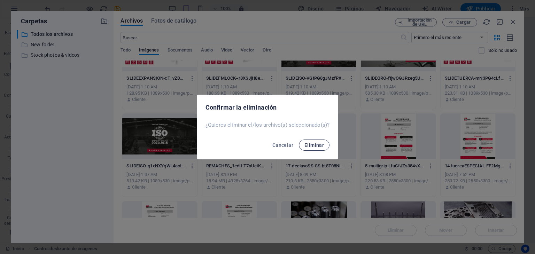
click at [312, 143] on span "Eliminar" at bounding box center [315, 146] width 20 height 6
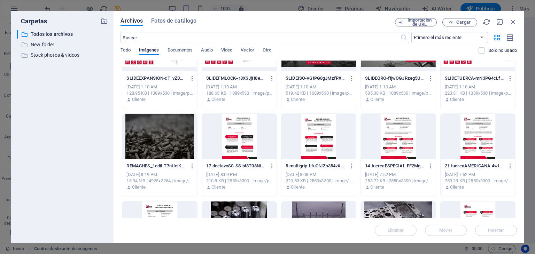
scroll to position [0, 0]
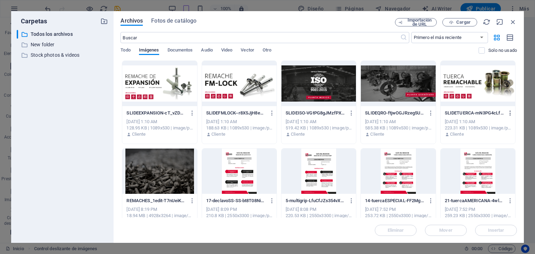
click at [510, 111] on icon "button" at bounding box center [511, 113] width 7 height 6
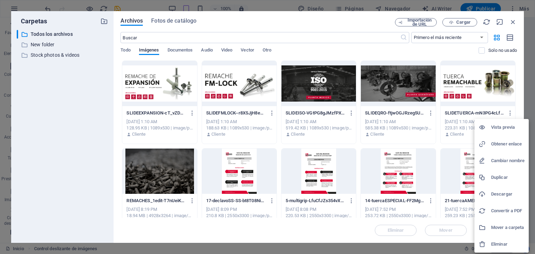
click at [496, 240] on li "Eliminar" at bounding box center [502, 244] width 54 height 17
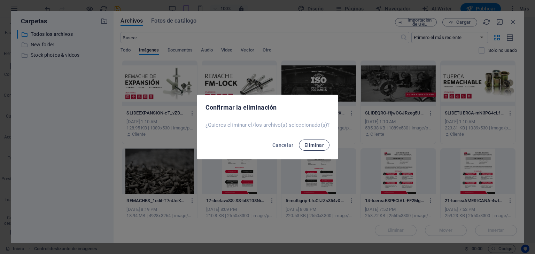
click at [310, 146] on span "Eliminar" at bounding box center [315, 146] width 20 height 6
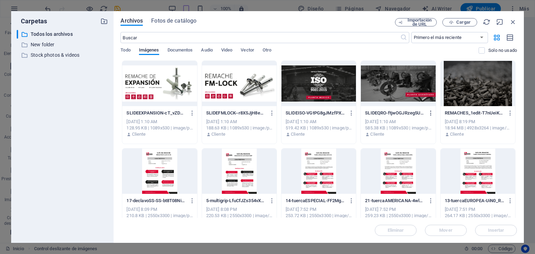
click at [432, 113] on icon "button" at bounding box center [431, 113] width 7 height 6
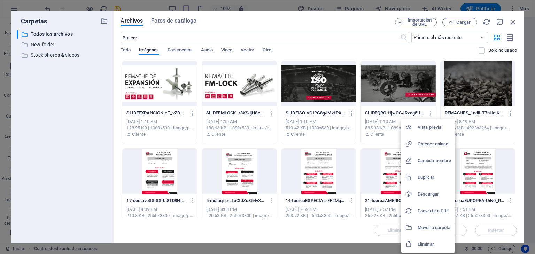
click at [428, 241] on h6 "Eliminar" at bounding box center [434, 245] width 33 height 8
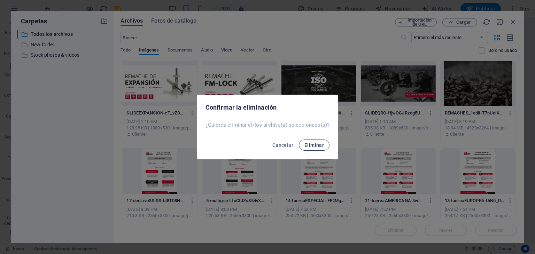
click at [312, 146] on span "Eliminar" at bounding box center [315, 146] width 20 height 6
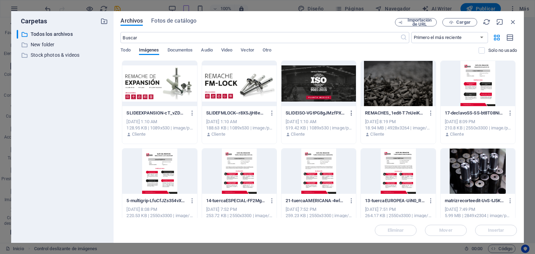
click at [351, 112] on icon "button" at bounding box center [352, 113] width 7 height 6
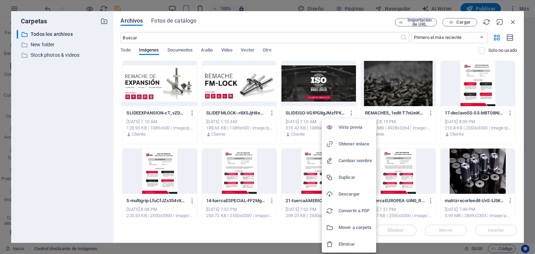
click at [341, 239] on li "Eliminar" at bounding box center [349, 244] width 54 height 17
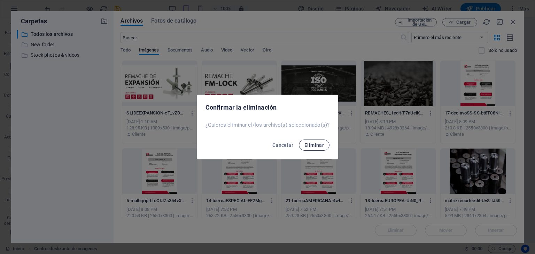
click at [307, 147] on span "Eliminar" at bounding box center [315, 146] width 20 height 6
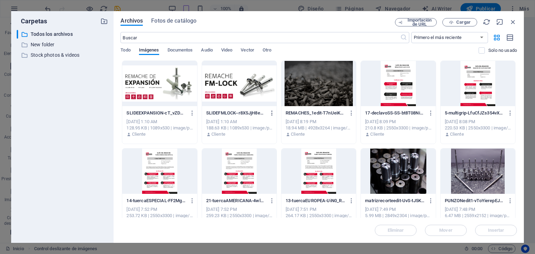
click at [273, 117] on button "button" at bounding box center [270, 113] width 9 height 11
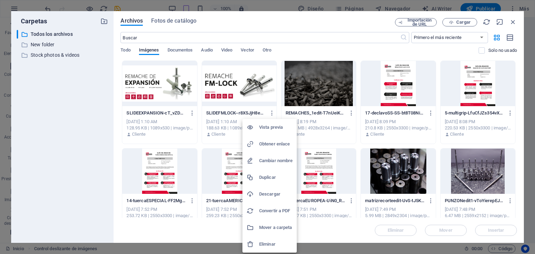
click at [255, 240] on li "Eliminar" at bounding box center [270, 244] width 54 height 17
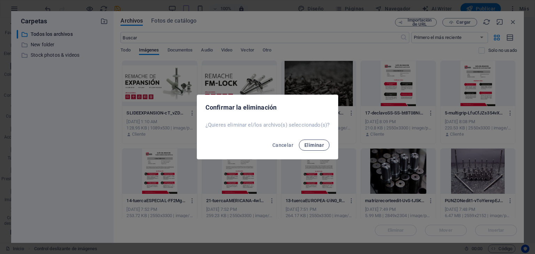
click at [322, 145] on span "Eliminar" at bounding box center [315, 146] width 20 height 6
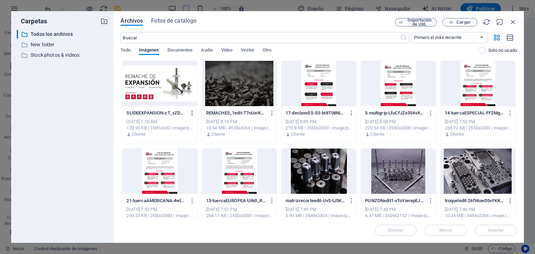
click at [190, 112] on icon "button" at bounding box center [192, 113] width 7 height 6
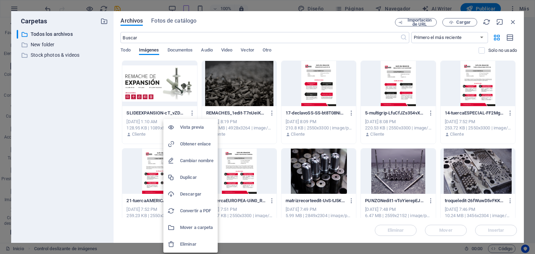
click at [185, 244] on h6 "Eliminar" at bounding box center [196, 245] width 33 height 8
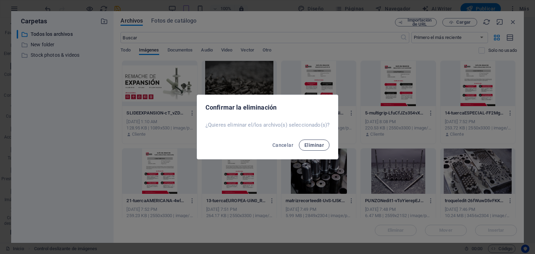
click at [307, 145] on span "Eliminar" at bounding box center [315, 146] width 20 height 6
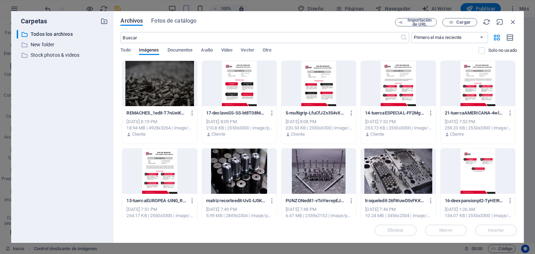
click at [456, 17] on div "Archivos Fotos de catálogo Importación de URL Cargar ​ Primero el más reciente …" at bounding box center [319, 127] width 411 height 232
click at [454, 22] on icon "button" at bounding box center [451, 22] width 5 height 5
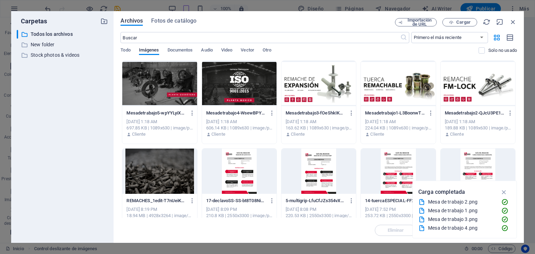
drag, startPoint x: 100, startPoint y: 90, endPoint x: 360, endPoint y: 116, distance: 261.7
click at [360, 116] on div "Carpetas ​ Todos los archivos Todos los archivos ​ New folder New folder ​ Stoc…" at bounding box center [267, 127] width 513 height 232
click at [165, 74] on div at bounding box center [159, 83] width 75 height 45
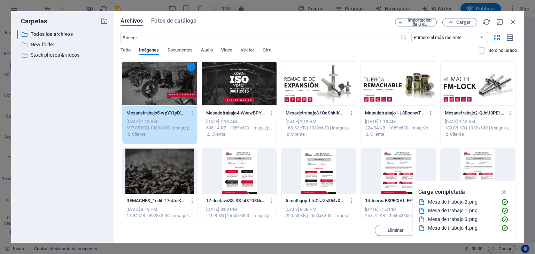
click at [244, 83] on div at bounding box center [239, 83] width 75 height 45
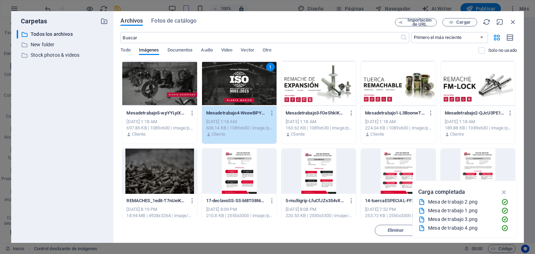
click at [455, 90] on div at bounding box center [478, 83] width 75 height 45
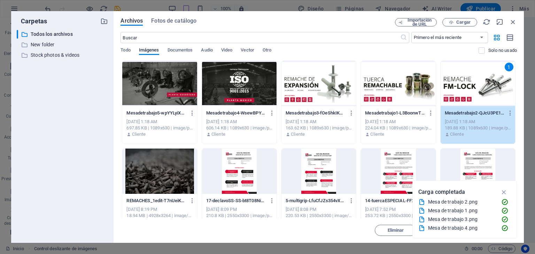
click at [159, 81] on div at bounding box center [159, 83] width 75 height 45
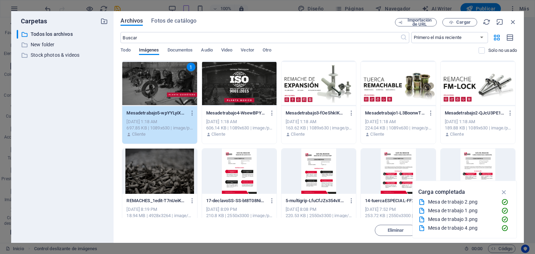
click at [259, 85] on div at bounding box center [239, 83] width 75 height 45
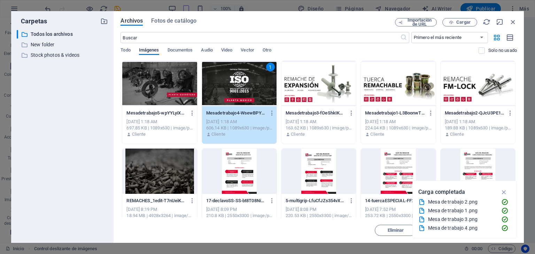
click at [168, 82] on div at bounding box center [159, 83] width 75 height 45
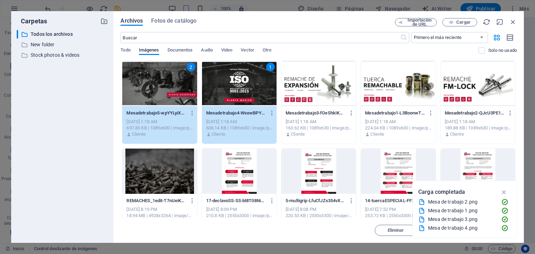
click at [379, 73] on div at bounding box center [398, 83] width 75 height 45
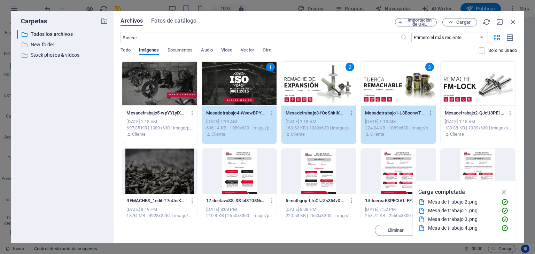
click at [254, 84] on div "1" at bounding box center [239, 83] width 75 height 45
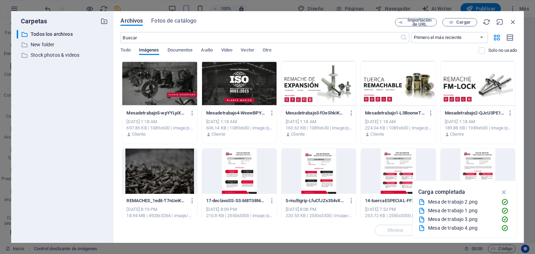
click at [224, 84] on div at bounding box center [239, 83] width 75 height 45
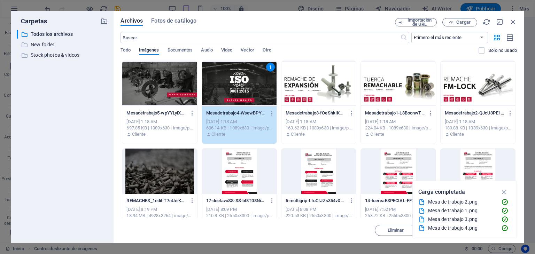
click at [188, 85] on div at bounding box center [159, 83] width 75 height 45
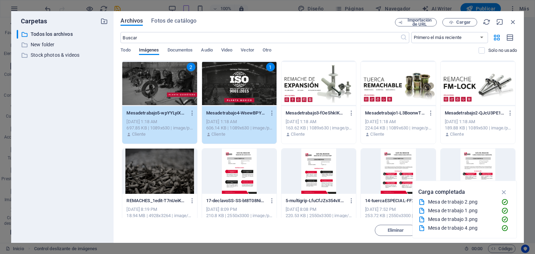
click at [369, 79] on div at bounding box center [398, 83] width 75 height 45
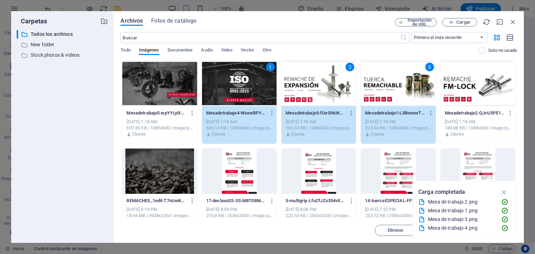
click at [481, 81] on div at bounding box center [478, 83] width 75 height 45
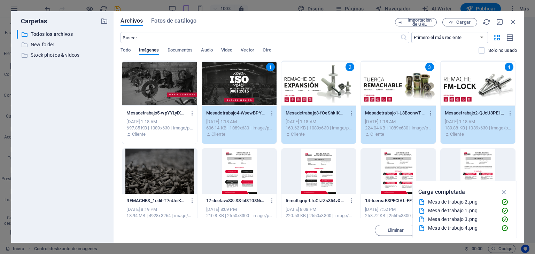
click at [184, 86] on div at bounding box center [159, 83] width 75 height 45
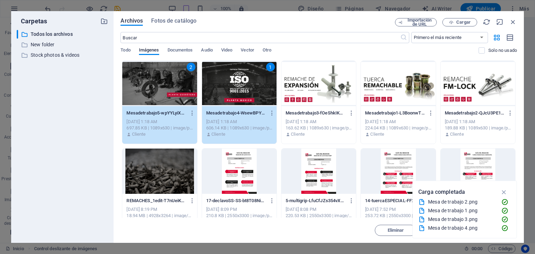
click at [183, 88] on div "2" at bounding box center [159, 83] width 75 height 45
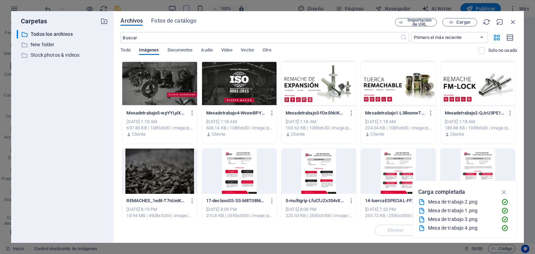
click at [170, 87] on div at bounding box center [159, 83] width 75 height 45
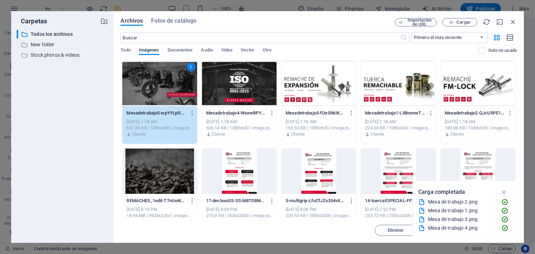
click at [488, 91] on div at bounding box center [478, 83] width 75 height 45
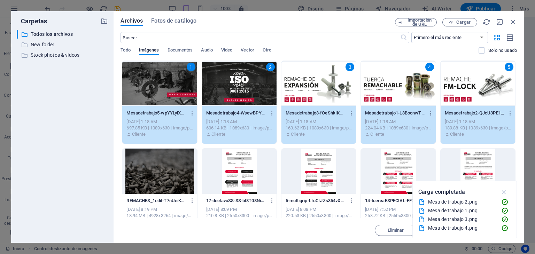
click at [505, 192] on icon "button" at bounding box center [505, 193] width 8 height 8
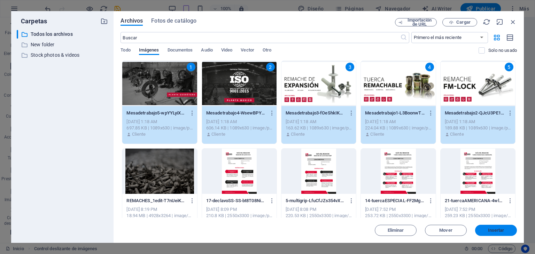
click at [496, 232] on span "Insertar" at bounding box center [496, 231] width 16 height 4
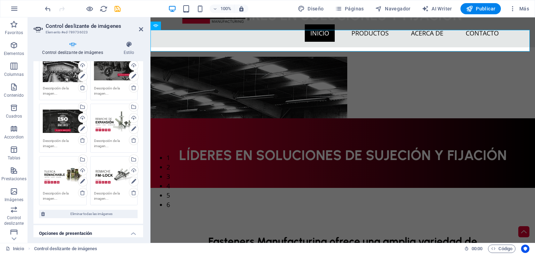
scroll to position [35, 0]
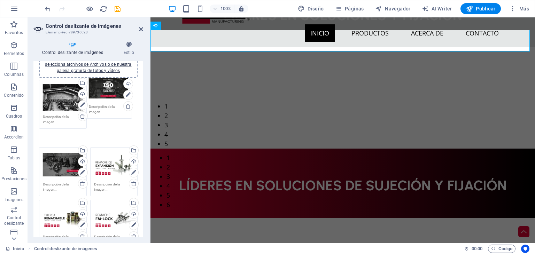
drag, startPoint x: 57, startPoint y: 149, endPoint x: 103, endPoint y: 86, distance: 77.8
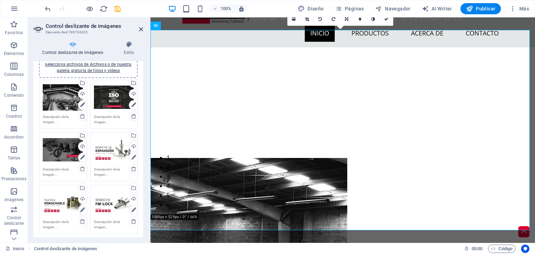
scroll to position [70, 0]
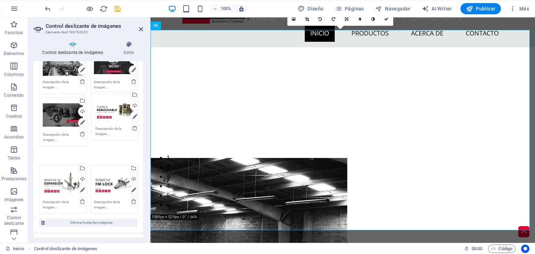
drag, startPoint x: 45, startPoint y: 171, endPoint x: 99, endPoint y: 112, distance: 80.2
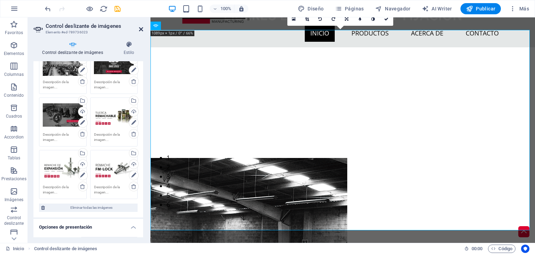
click at [139, 30] on icon at bounding box center [141, 29] width 4 height 6
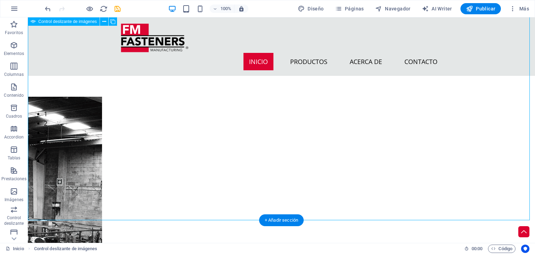
scroll to position [74, 0]
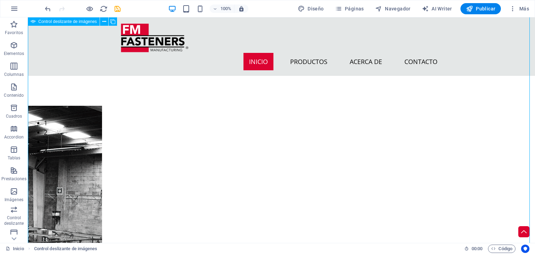
click at [28, 254] on button "button" at bounding box center [28, 255] width 0 height 0
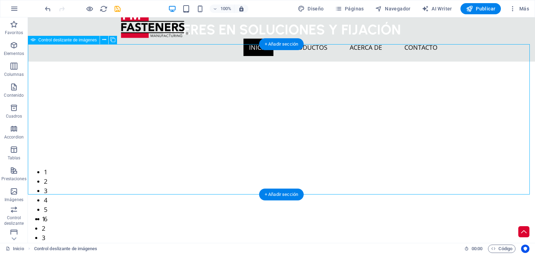
scroll to position [0, 0]
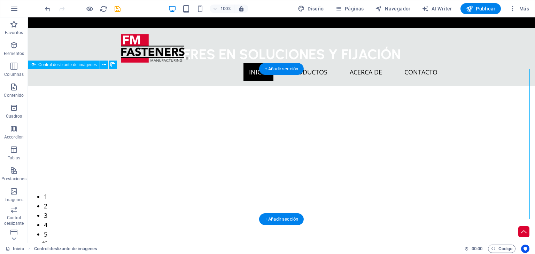
click at [28, 237] on button "button" at bounding box center [28, 237] width 0 height 0
select select "px"
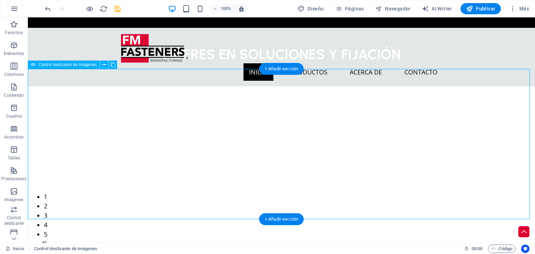
select select "ms"
select select "s"
select select "progressive"
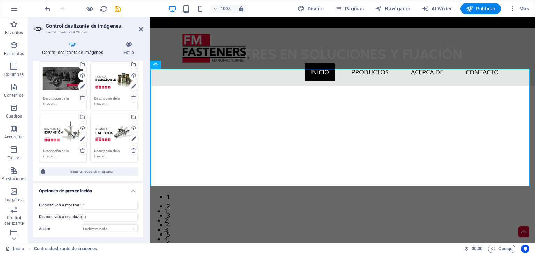
scroll to position [209, 0]
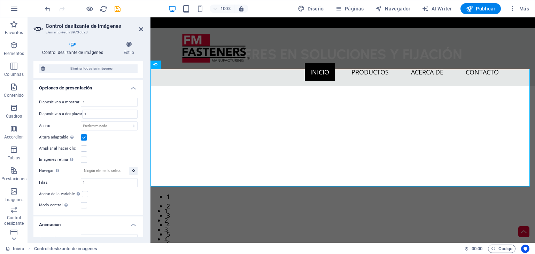
click at [83, 139] on label at bounding box center [84, 138] width 6 height 6
click at [0, 0] on input "Altura adaptable Ajustar automáticamente el alto para controles deslizantes de …" at bounding box center [0, 0] width 0 height 0
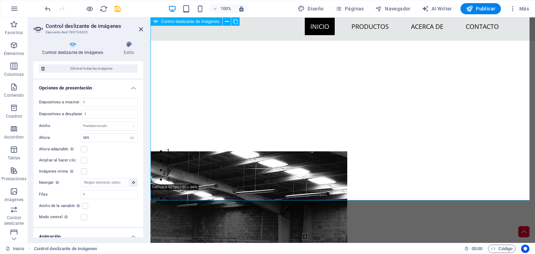
scroll to position [35, 0]
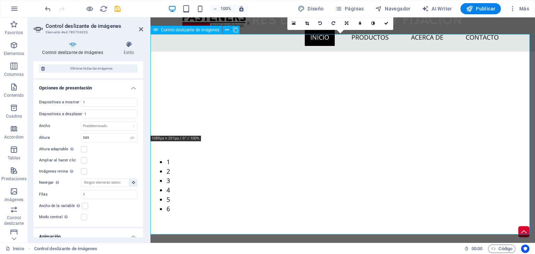
click at [151, 59] on button "button" at bounding box center [151, 59] width 0 height 0
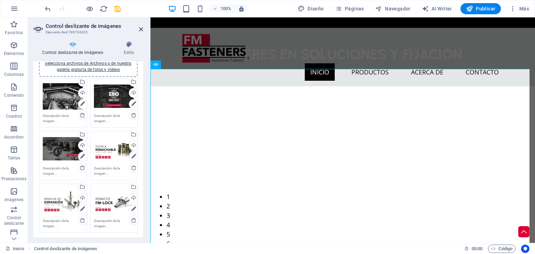
scroll to position [0, 0]
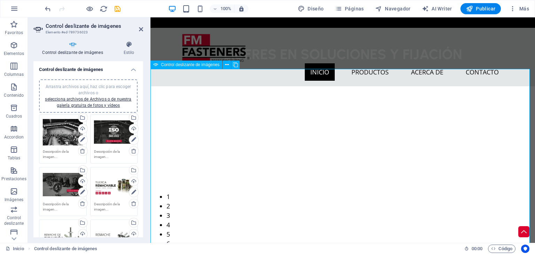
click at [143, 28] on icon at bounding box center [141, 29] width 4 height 6
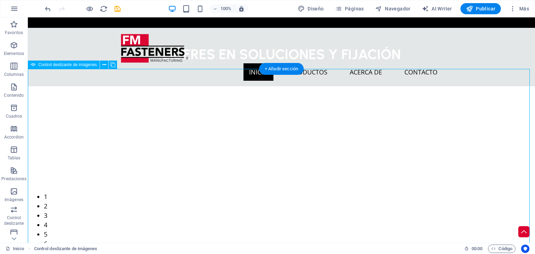
select select "px"
select select "ms"
select select "s"
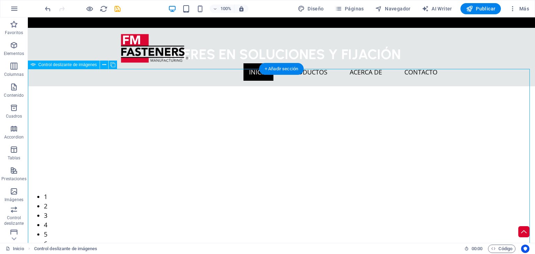
select select "progressive"
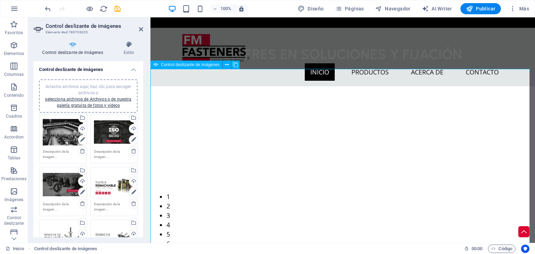
click at [132, 130] on div "Cargar" at bounding box center [133, 129] width 10 height 10
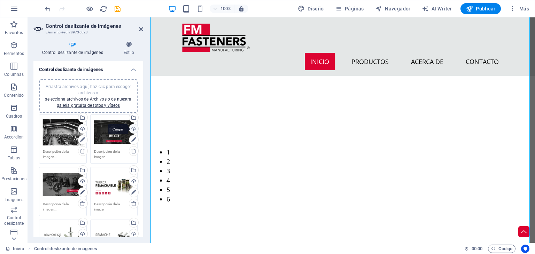
scroll to position [35, 0]
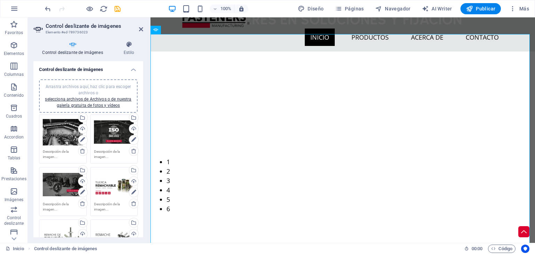
click at [142, 33] on header "Control deslizante de imágenes Elemento #ed-789736023" at bounding box center [88, 26] width 110 height 18
click at [139, 29] on icon at bounding box center [141, 29] width 4 height 6
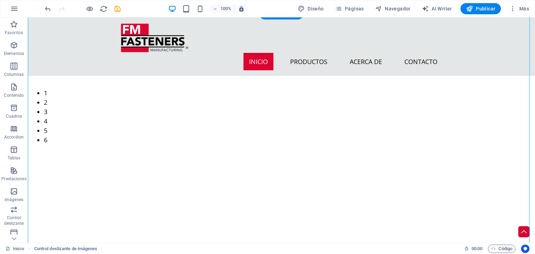
scroll to position [105, 0]
click at [116, 10] on icon "save" at bounding box center [118, 9] width 8 height 8
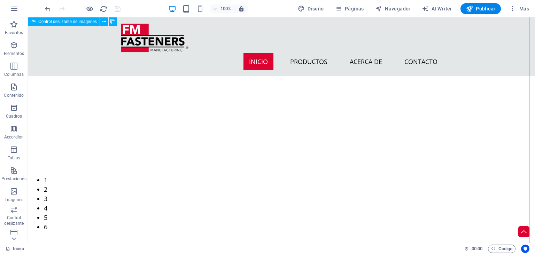
scroll to position [0, 0]
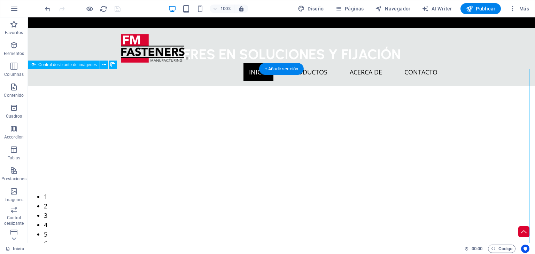
select select "px"
select select "ms"
select select "s"
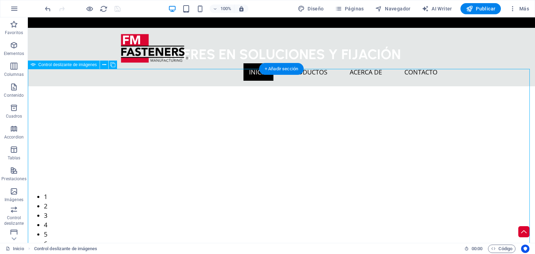
select select "progressive"
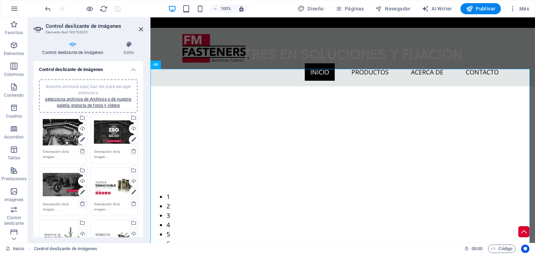
click at [82, 203] on icon at bounding box center [83, 204] width 6 height 6
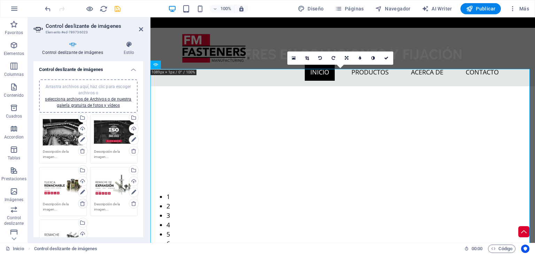
click at [82, 203] on icon at bounding box center [83, 204] width 6 height 6
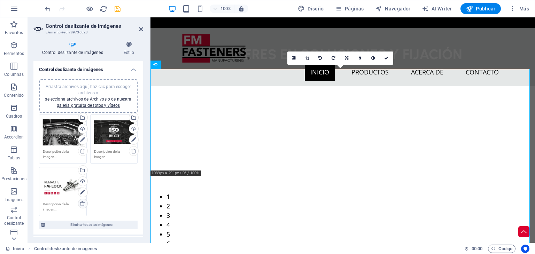
click at [82, 203] on icon at bounding box center [83, 204] width 6 height 6
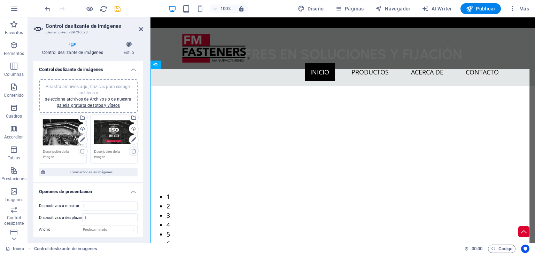
click at [132, 153] on icon at bounding box center [134, 151] width 6 height 6
click at [92, 92] on span "Arrastra archivos aquí, haz clic para escoger archivos o selecciona archivos de…" at bounding box center [88, 96] width 86 height 24
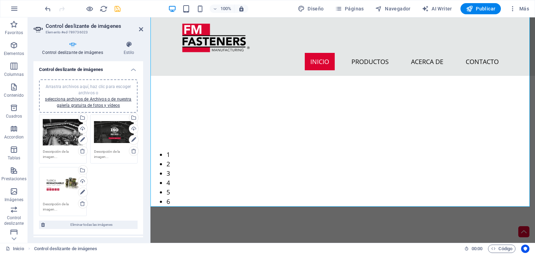
scroll to position [35, 0]
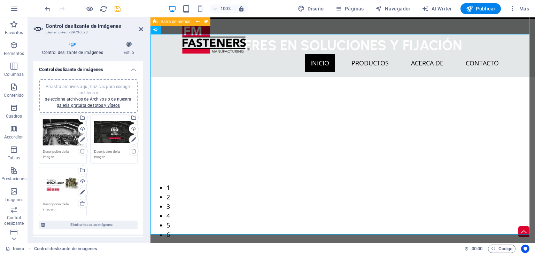
scroll to position [0, 0]
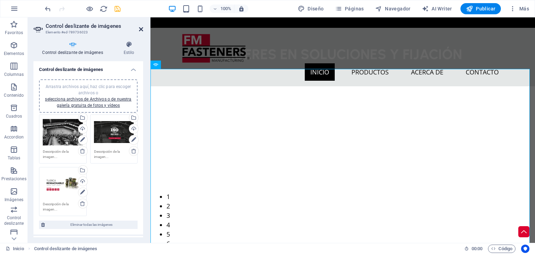
click at [140, 26] on icon at bounding box center [141, 29] width 4 height 6
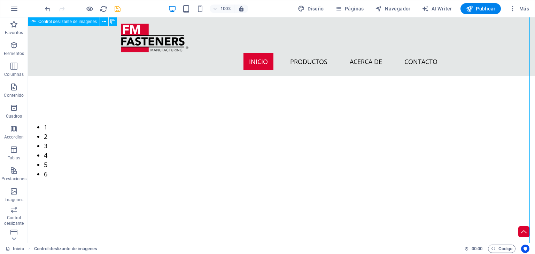
scroll to position [35, 0]
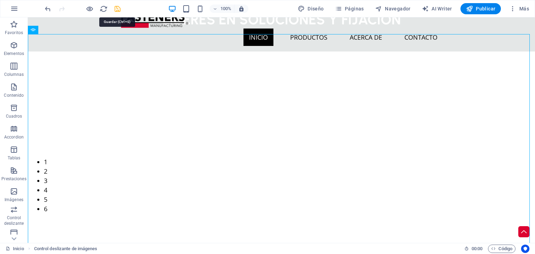
click at [119, 7] on icon "save" at bounding box center [118, 9] width 8 height 8
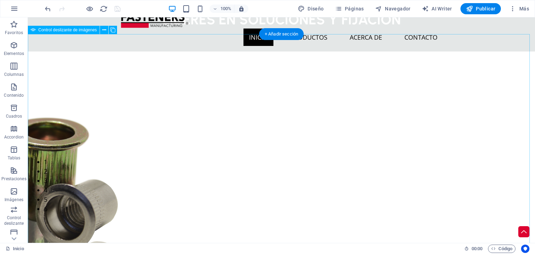
select select "px"
select select "ms"
select select "s"
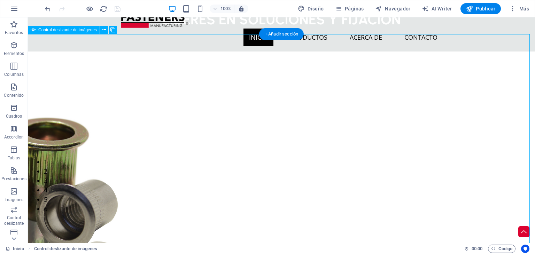
select select "progressive"
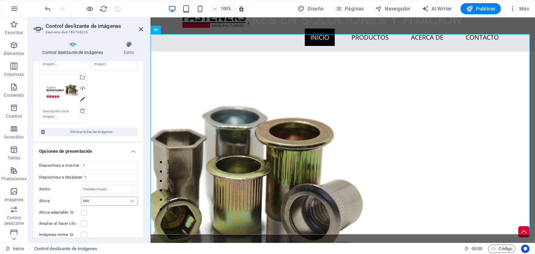
scroll to position [105, 0]
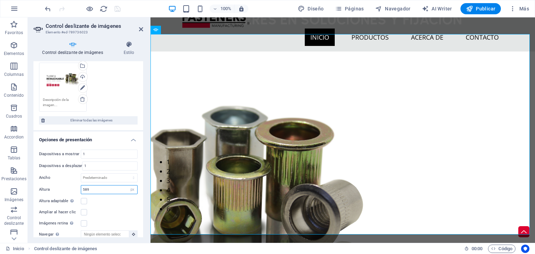
click at [106, 187] on input "589" at bounding box center [109, 190] width 56 height 8
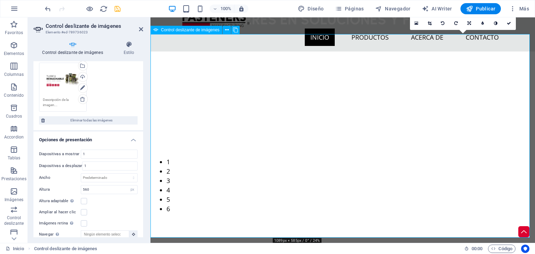
click at [378, 138] on div "1 2 3" at bounding box center [343, 149] width 385 height 195
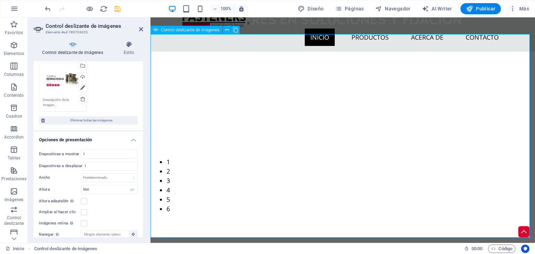
click at [314, 76] on div "1 2 3" at bounding box center [343, 149] width 385 height 195
click at [273, 58] on div "1 2 3" at bounding box center [343, 149] width 385 height 195
click at [151, 59] on button "button" at bounding box center [151, 59] width 0 height 0
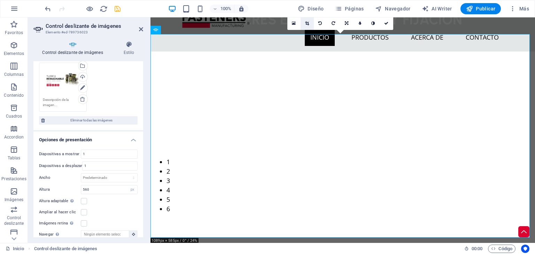
click at [306, 22] on icon at bounding box center [307, 23] width 4 height 4
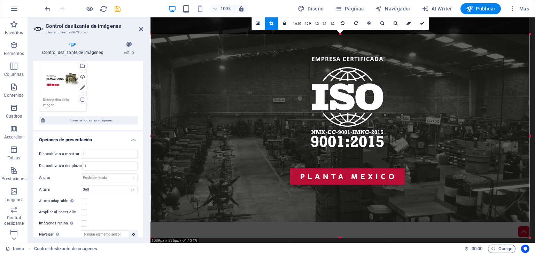
drag, startPoint x: 353, startPoint y: 123, endPoint x: 353, endPoint y: 115, distance: 8.0
click at [353, 115] on div at bounding box center [341, 117] width 380 height 209
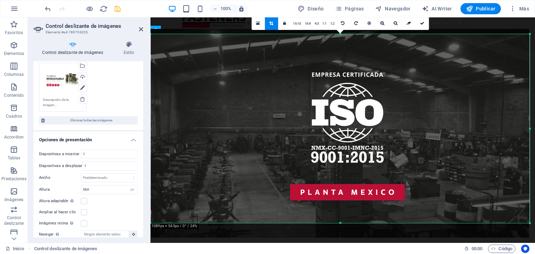
drag, startPoint x: 340, startPoint y: 237, endPoint x: 340, endPoint y: 222, distance: 14.6
click at [340, 222] on div "180 170 160 150 140 130 120 110 100 90 80 70 60 50 40 30 20 10 0 -10 -20 -30 -4…" at bounding box center [341, 128] width 380 height 189
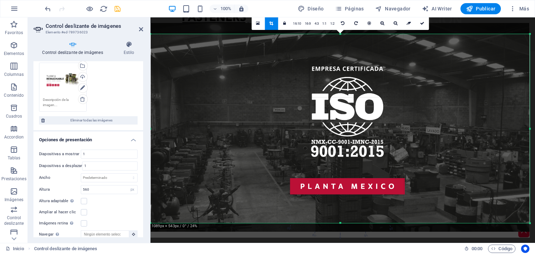
drag, startPoint x: 349, startPoint y: 159, endPoint x: 347, endPoint y: 154, distance: 4.5
click at [347, 154] on div at bounding box center [341, 127] width 380 height 209
click at [423, 24] on icon at bounding box center [422, 23] width 4 height 4
type input "543"
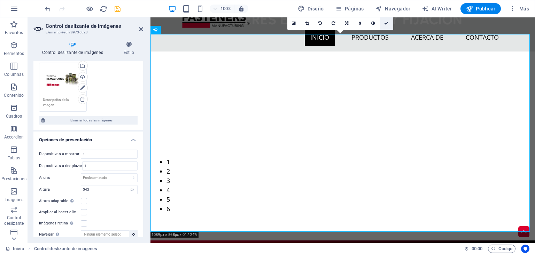
click at [386, 23] on icon at bounding box center [386, 23] width 4 height 4
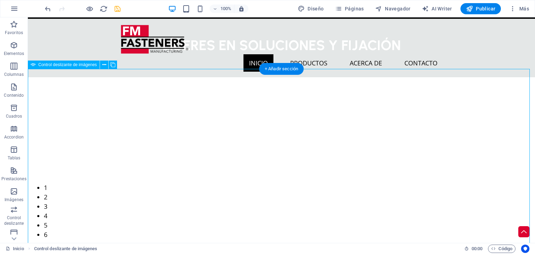
scroll to position [0, 0]
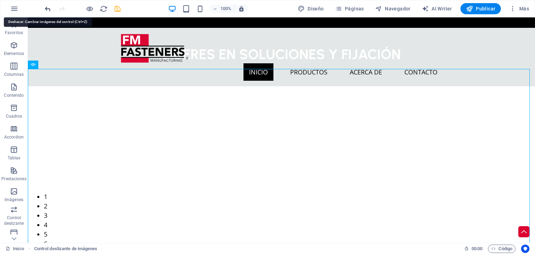
click at [48, 11] on icon "undo" at bounding box center [48, 9] width 8 height 8
click at [117, 13] on div at bounding box center [83, 8] width 78 height 11
click at [117, 9] on icon "save" at bounding box center [118, 9] width 8 height 8
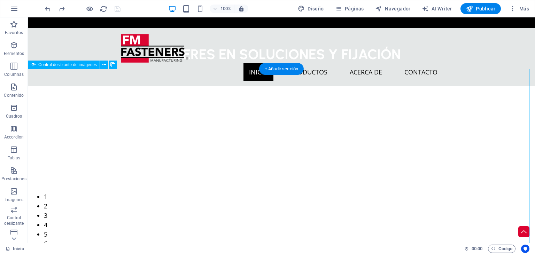
click at [109, 113] on div "1 2 3" at bounding box center [282, 180] width 508 height 189
select select "px"
select select "ms"
select select "s"
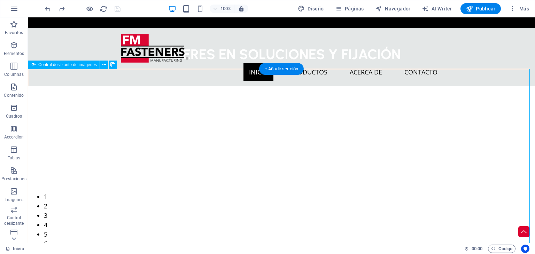
select select "progressive"
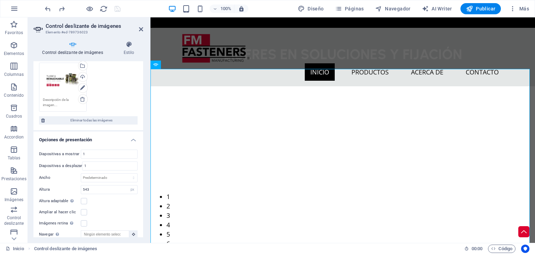
scroll to position [139, 0]
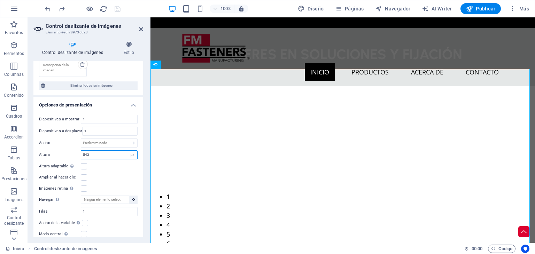
click at [95, 156] on input "543" at bounding box center [109, 155] width 56 height 8
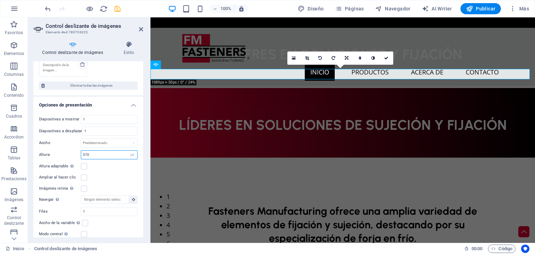
type input "570"
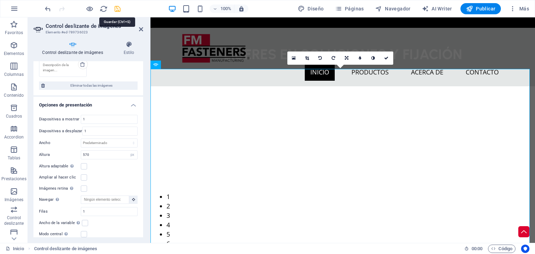
click at [116, 7] on icon "save" at bounding box center [118, 9] width 8 height 8
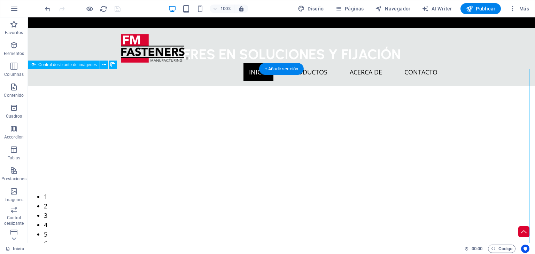
click at [172, 137] on div "1 2 3" at bounding box center [282, 185] width 508 height 199
select select "px"
select select "ms"
select select "s"
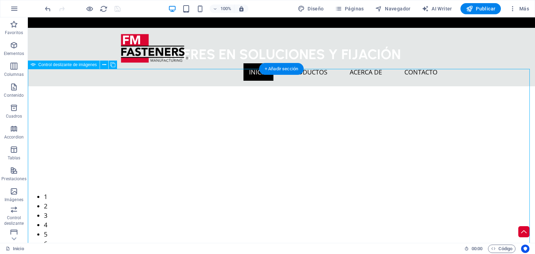
select select "progressive"
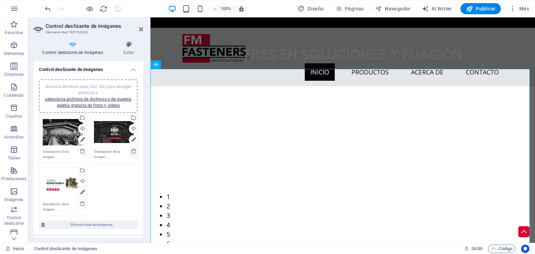
click at [132, 152] on icon at bounding box center [134, 151] width 6 height 6
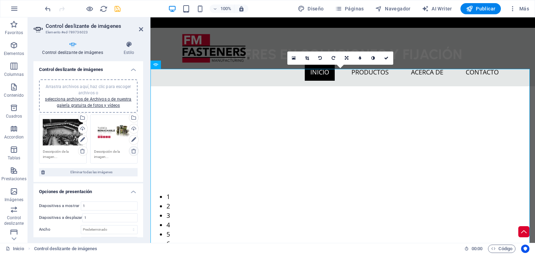
click at [132, 152] on icon at bounding box center [134, 151] width 6 height 6
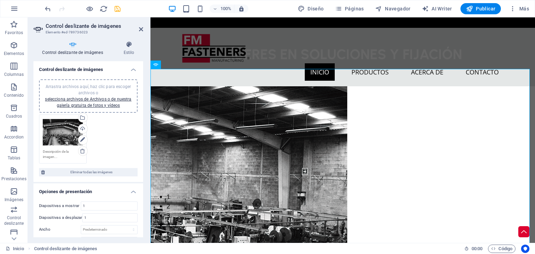
click at [112, 87] on span "Arrastra archivos aquí, haz clic para escoger archivos o selecciona archivos de…" at bounding box center [88, 96] width 86 height 24
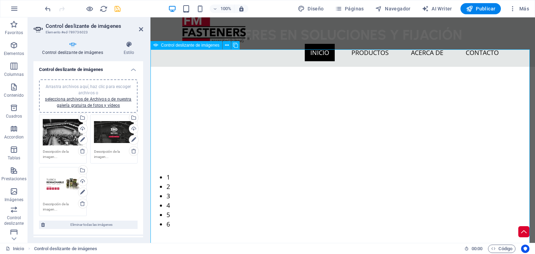
scroll to position [0, 0]
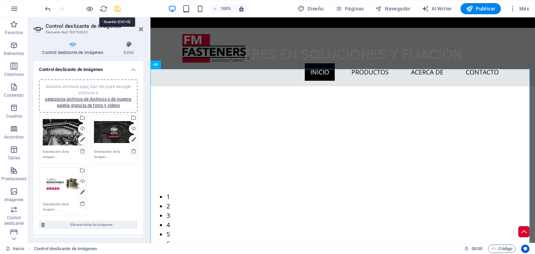
click at [117, 5] on icon "save" at bounding box center [118, 9] width 8 height 8
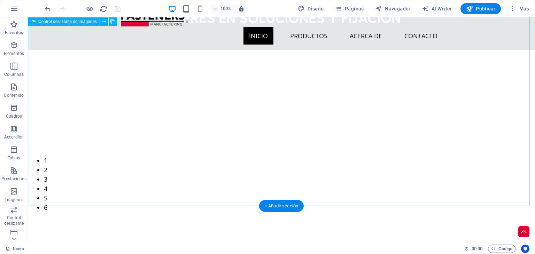
scroll to position [35, 0]
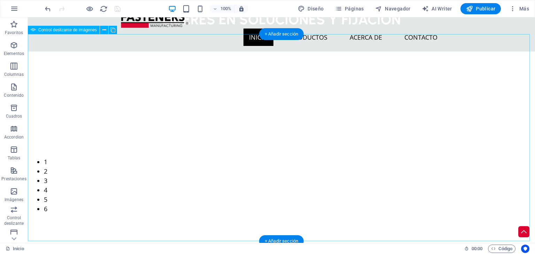
click at [224, 97] on div "1 2 3" at bounding box center [282, 151] width 508 height 199
select select "px"
select select "ms"
select select "s"
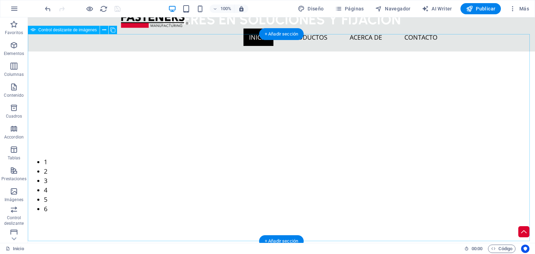
select select "progressive"
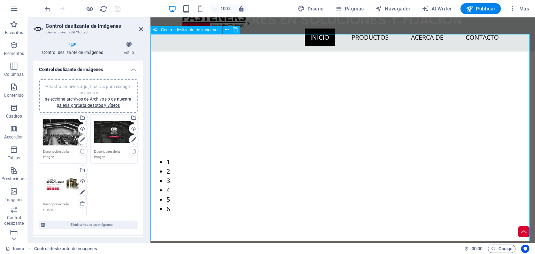
click at [244, 80] on div "1 2 3" at bounding box center [343, 151] width 385 height 199
click at [151, 59] on button "button" at bounding box center [151, 59] width 0 height 0
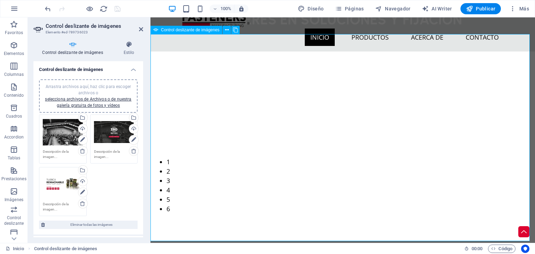
click at [308, 77] on div "1 2 3" at bounding box center [343, 151] width 385 height 199
click at [309, 106] on div "1 2 3" at bounding box center [343, 151] width 385 height 199
click at [151, 59] on button "button" at bounding box center [151, 59] width 0 height 0
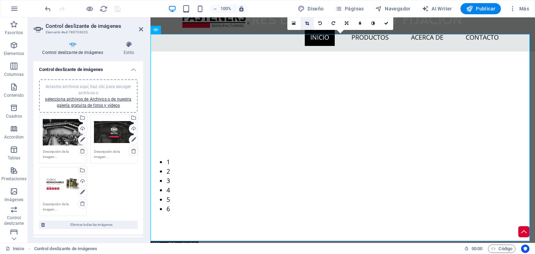
click at [306, 23] on icon at bounding box center [307, 23] width 4 height 4
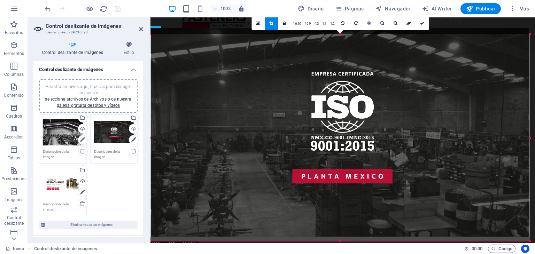
click at [354, 188] on div at bounding box center [341, 132] width 380 height 209
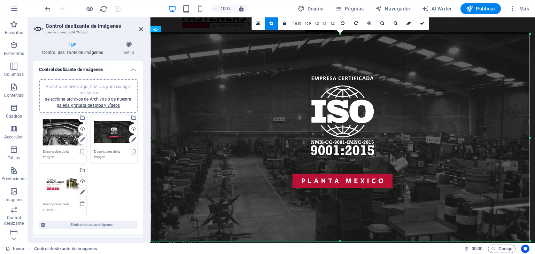
click at [340, 237] on div at bounding box center [341, 136] width 380 height 209
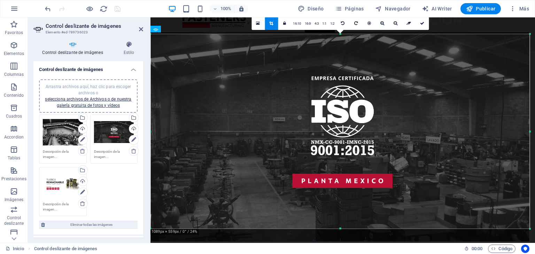
drag, startPoint x: 340, startPoint y: 242, endPoint x: 340, endPoint y: 229, distance: 12.6
click at [340, 229] on div at bounding box center [341, 229] width 380 height 2
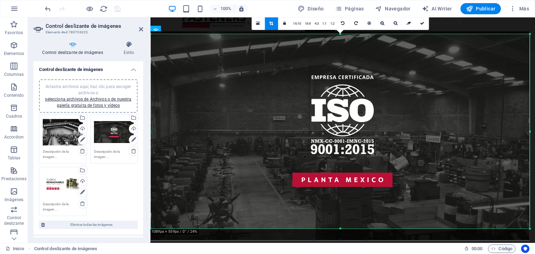
click at [348, 178] on div at bounding box center [341, 135] width 380 height 209
click at [348, 170] on div at bounding box center [341, 135] width 380 height 209
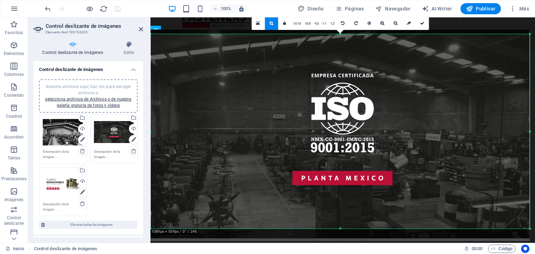
click at [340, 225] on div at bounding box center [341, 134] width 380 height 209
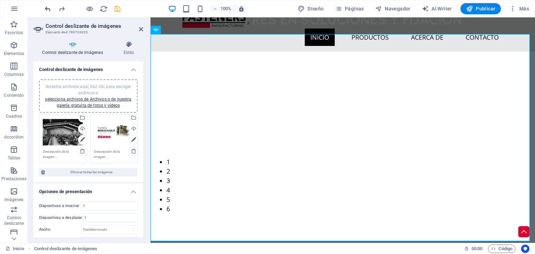
click at [51, 8] on icon "undo" at bounding box center [48, 9] width 8 height 8
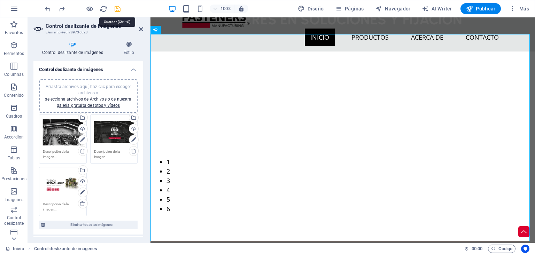
click at [119, 9] on icon "save" at bounding box center [118, 9] width 8 height 8
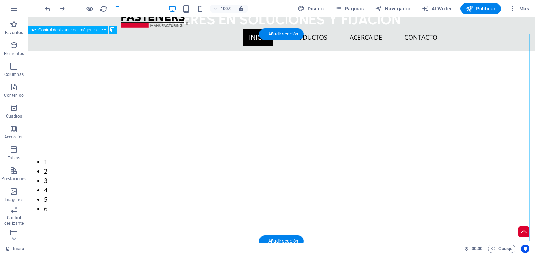
scroll to position [70, 0]
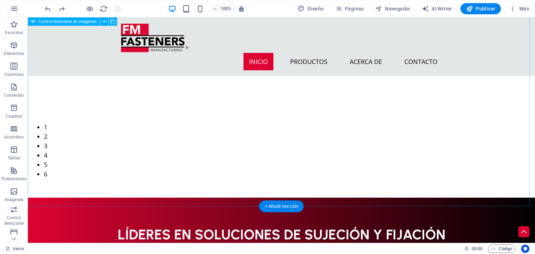
click at [263, 181] on div "1 2 3" at bounding box center [282, 78] width 508 height 240
click at [263, 180] on div "1 2 3" at bounding box center [282, 78] width 508 height 240
select select "px"
select select "ms"
select select "s"
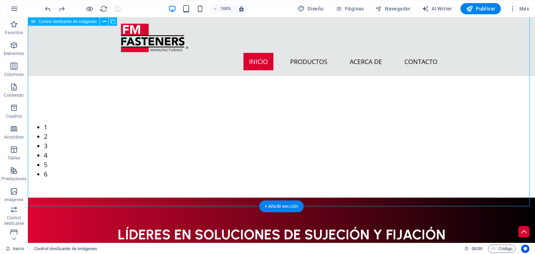
select select "progressive"
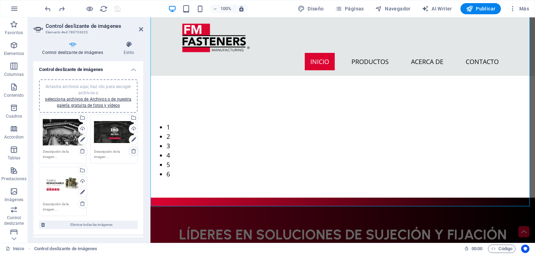
click at [135, 148] on icon at bounding box center [134, 151] width 6 height 6
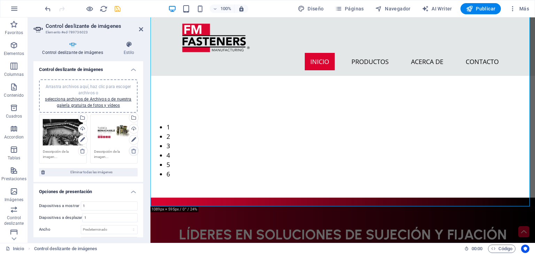
click at [134, 151] on icon at bounding box center [134, 151] width 6 height 6
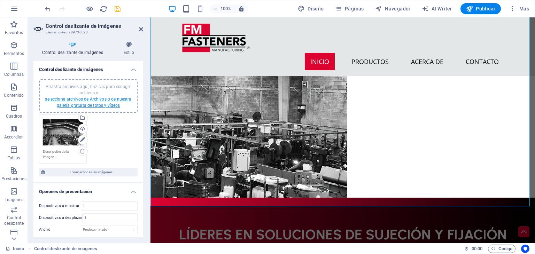
click at [112, 104] on link "selecciona archivos de Archivos o de nuestra galería gratuita de fotos y vídeos" at bounding box center [88, 102] width 86 height 11
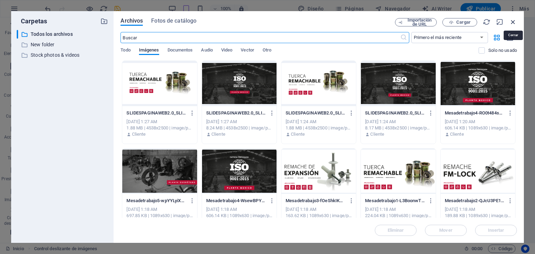
click at [511, 23] on icon "button" at bounding box center [514, 22] width 8 height 8
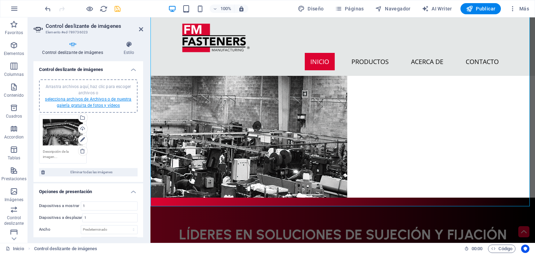
click at [96, 106] on link "selecciona archivos de Archivos o de nuestra galería gratuita de fotos y vídeos" at bounding box center [88, 102] width 86 height 11
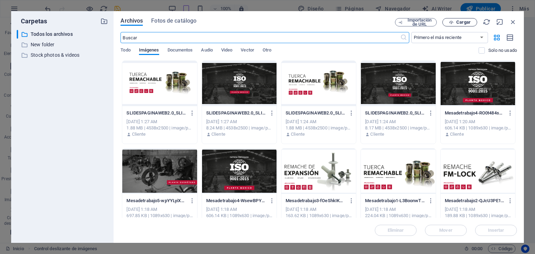
click at [456, 21] on span "Cargar" at bounding box center [460, 22] width 29 height 5
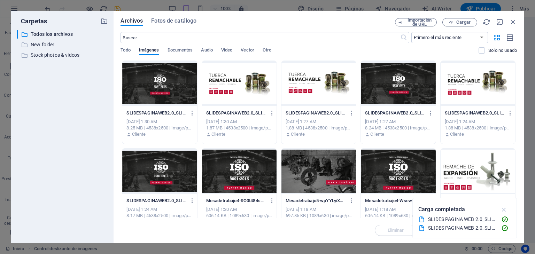
click at [504, 209] on icon "button" at bounding box center [505, 210] width 8 height 8
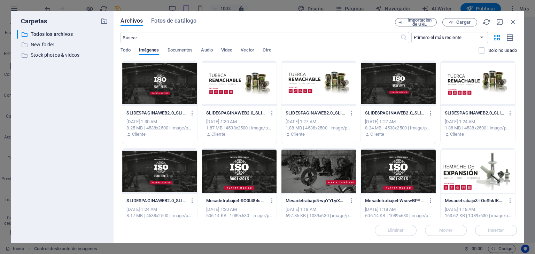
drag, startPoint x: 100, startPoint y: 83, endPoint x: 252, endPoint y: 109, distance: 154.6
click at [252, 109] on div "Carpetas ​ Todos los archivos Todos los archivos ​ New folder New folder ​ Stoc…" at bounding box center [267, 127] width 513 height 232
click at [243, 101] on div at bounding box center [239, 83] width 75 height 45
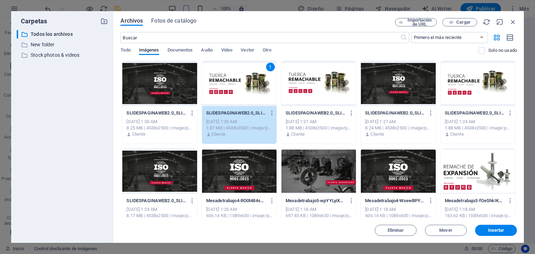
click at [171, 95] on div at bounding box center [159, 83] width 75 height 45
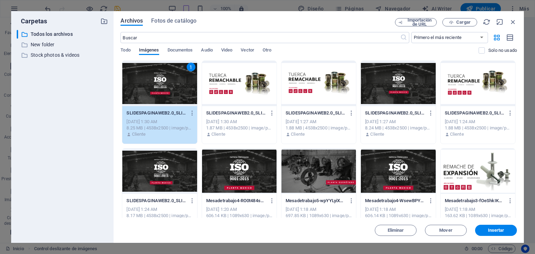
click at [228, 93] on div at bounding box center [239, 83] width 75 height 45
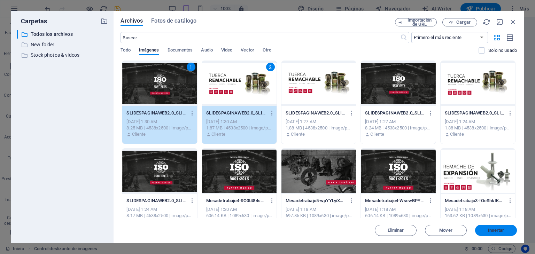
click at [507, 233] on button "Insertar" at bounding box center [496, 230] width 42 height 11
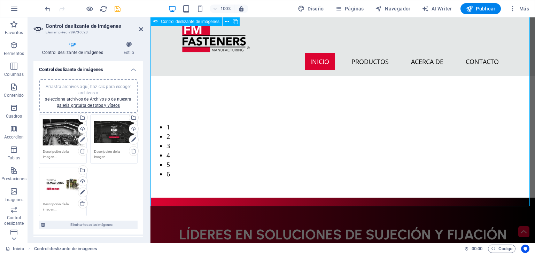
scroll to position [35, 0]
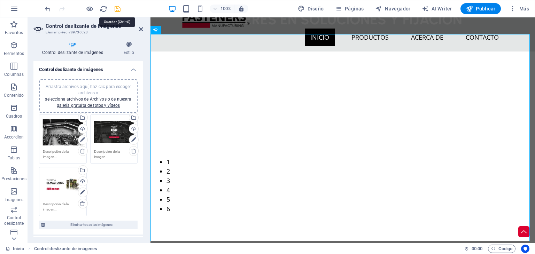
click at [117, 10] on icon "save" at bounding box center [118, 9] width 8 height 8
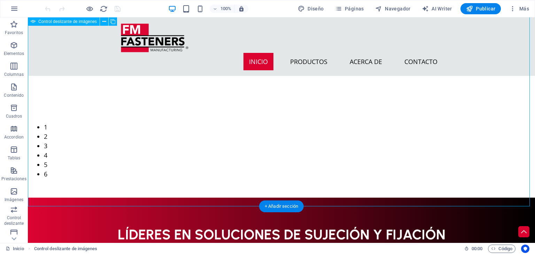
scroll to position [35, 0]
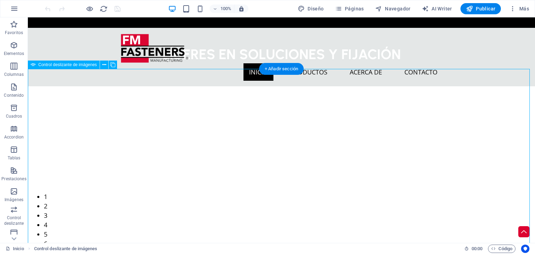
click at [204, 142] on div "1 2 3" at bounding box center [282, 185] width 508 height 199
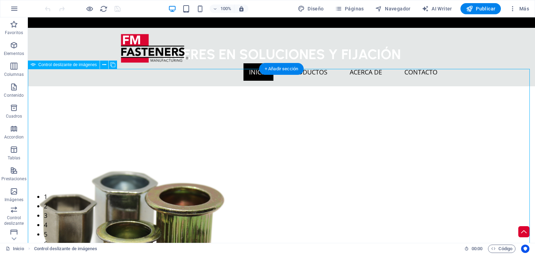
select select "px"
select select "ms"
select select "s"
select select "progressive"
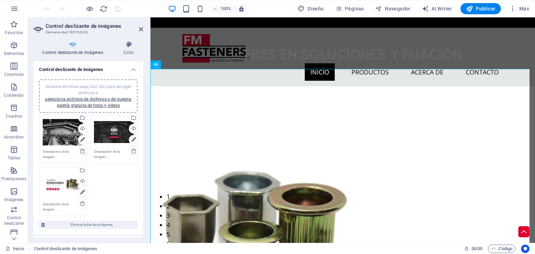
click at [102, 85] on span "Arrastra archivos aquí, haz clic para escoger archivos o selecciona archivos de…" at bounding box center [88, 96] width 86 height 24
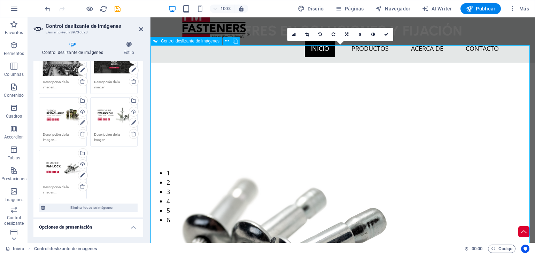
scroll to position [35, 0]
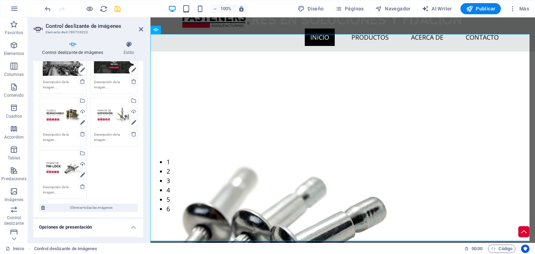
click at [114, 10] on icon "save" at bounding box center [118, 9] width 8 height 8
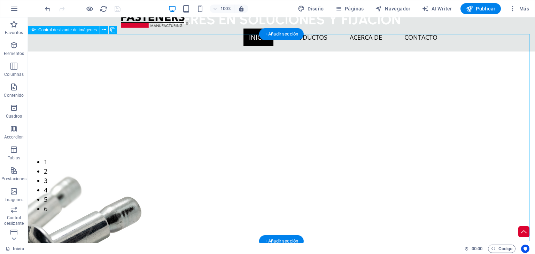
select select "px"
select select "ms"
select select "s"
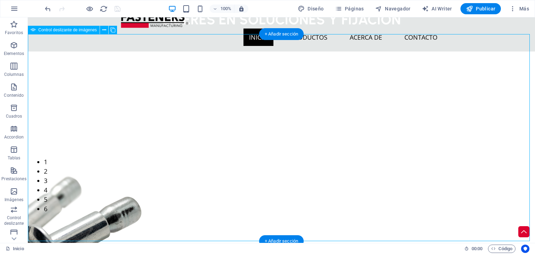
select select "progressive"
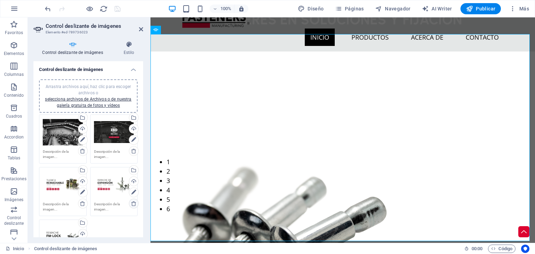
click at [134, 203] on icon at bounding box center [134, 204] width 6 height 6
click at [105, 83] on div "Arrastra archivos aquí, haz clic para escoger archivos o selecciona archivos de…" at bounding box center [88, 95] width 99 height 33
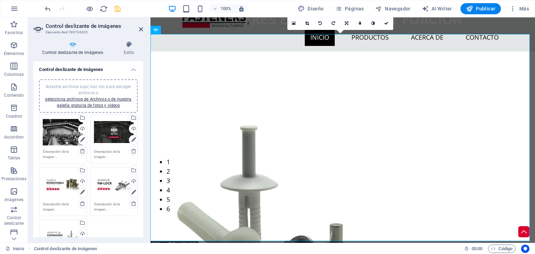
click at [120, 5] on icon "save" at bounding box center [118, 9] width 8 height 8
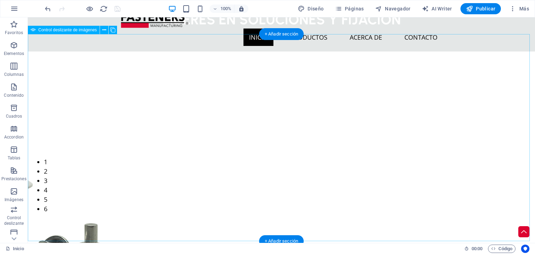
select select "px"
select select "ms"
select select "s"
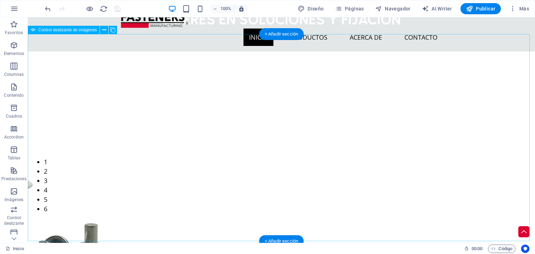
select select "progressive"
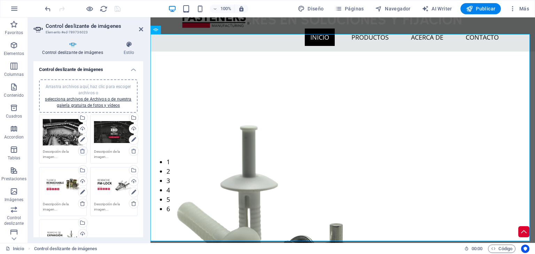
click at [83, 151] on icon at bounding box center [83, 151] width 6 height 6
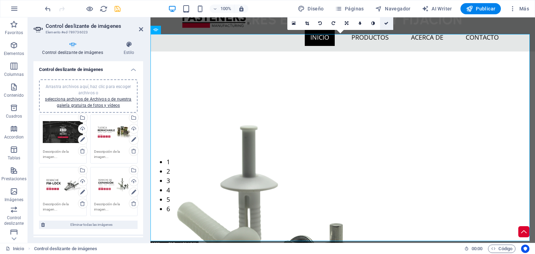
click at [388, 23] on icon at bounding box center [386, 23] width 4 height 4
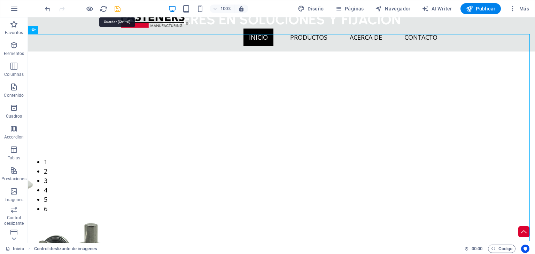
click at [117, 8] on icon "save" at bounding box center [118, 9] width 8 height 8
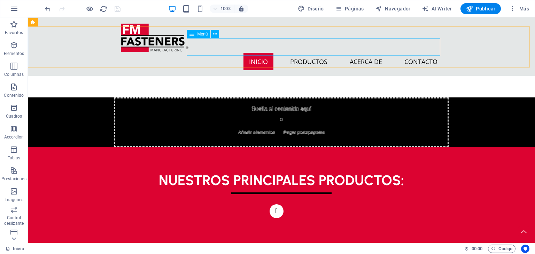
scroll to position [279, 0]
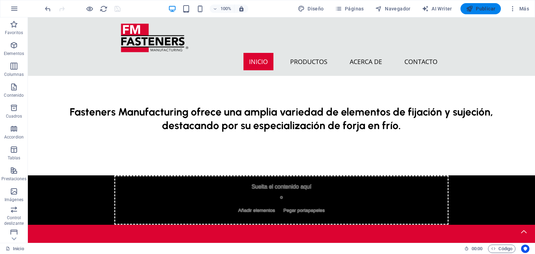
click at [470, 7] on icon "button" at bounding box center [469, 8] width 7 height 7
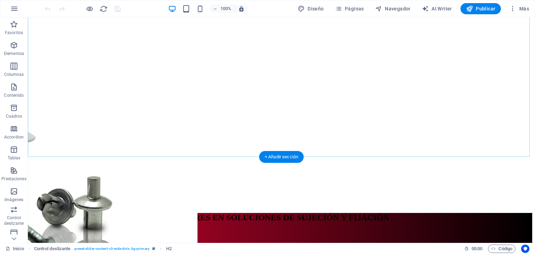
scroll to position [139, 0]
